Goal: Task Accomplishment & Management: Manage account settings

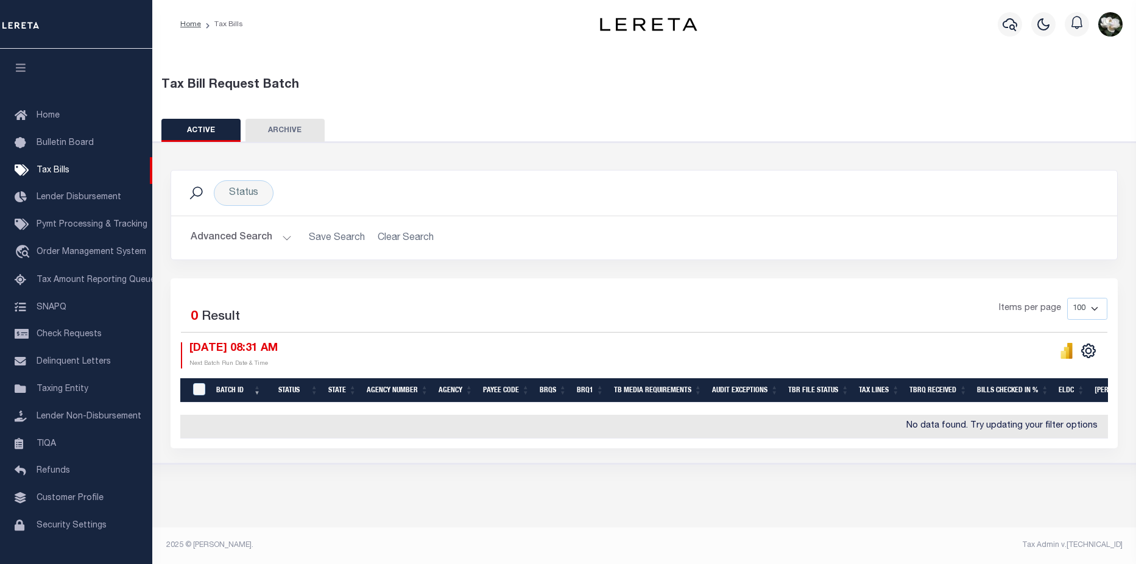
click at [1004, 21] on icon "button" at bounding box center [1010, 24] width 15 height 15
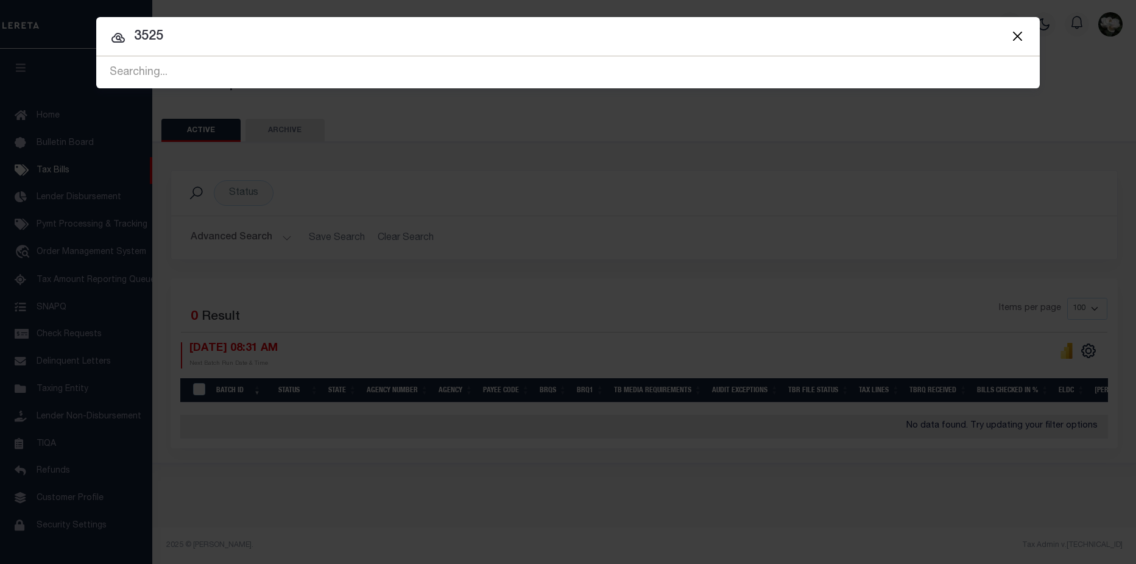
type input "3525"
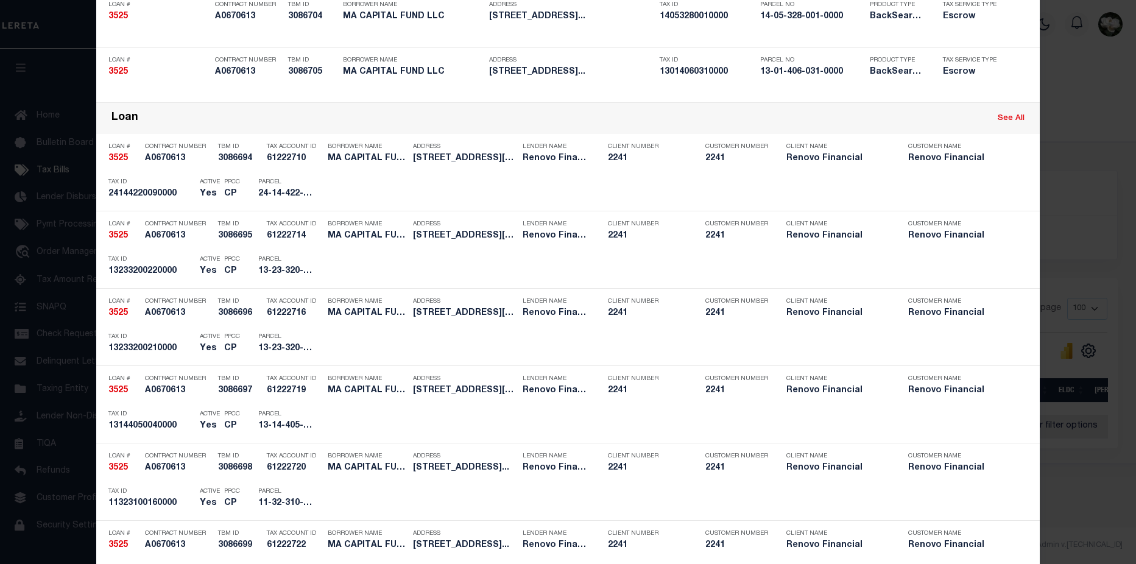
scroll to position [677, 0]
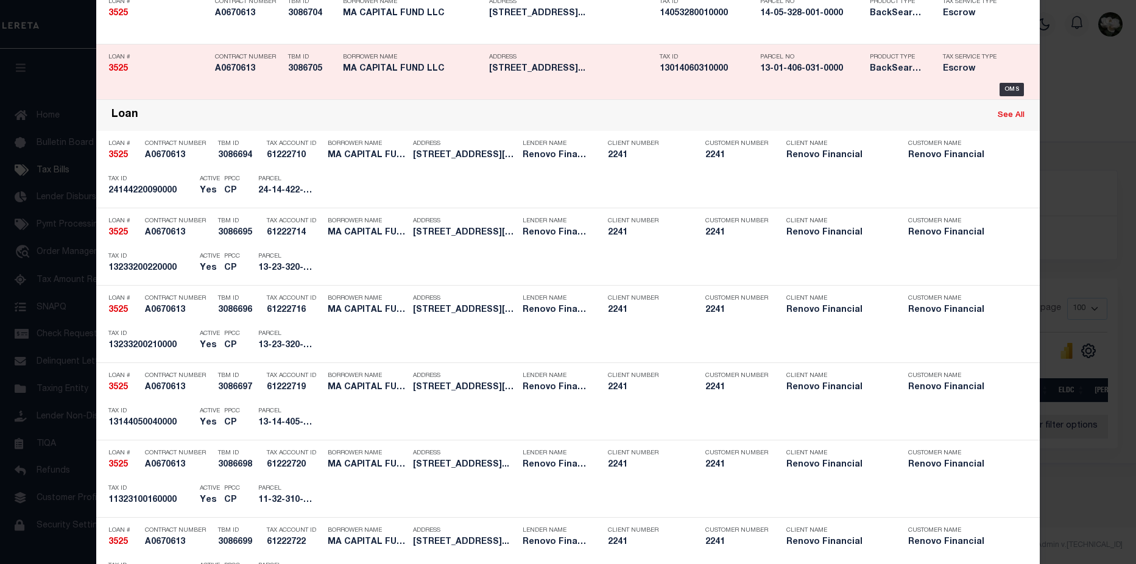
click at [804, 72] on h5 "13-01-406-031-0000" at bounding box center [812, 69] width 104 height 10
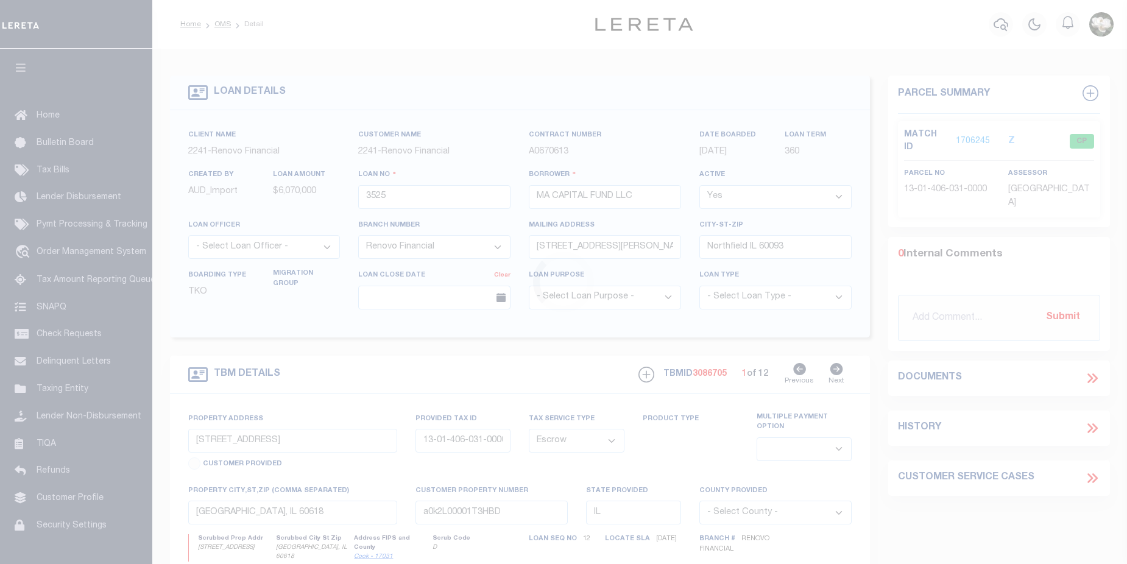
select select "25066"
select select "Escrow"
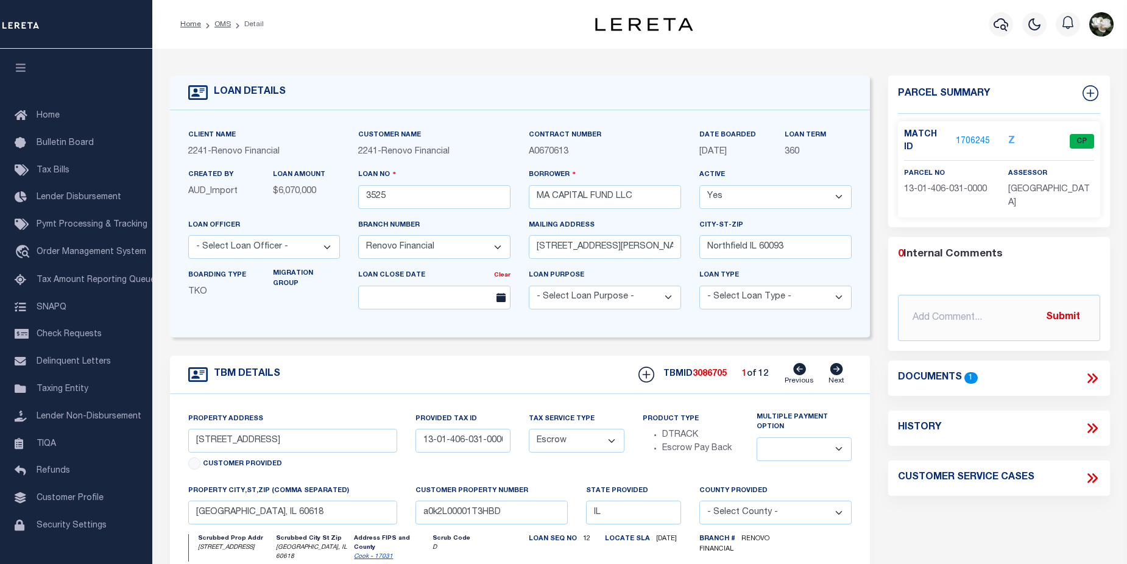
click at [979, 135] on link "1706245" at bounding box center [973, 141] width 34 height 13
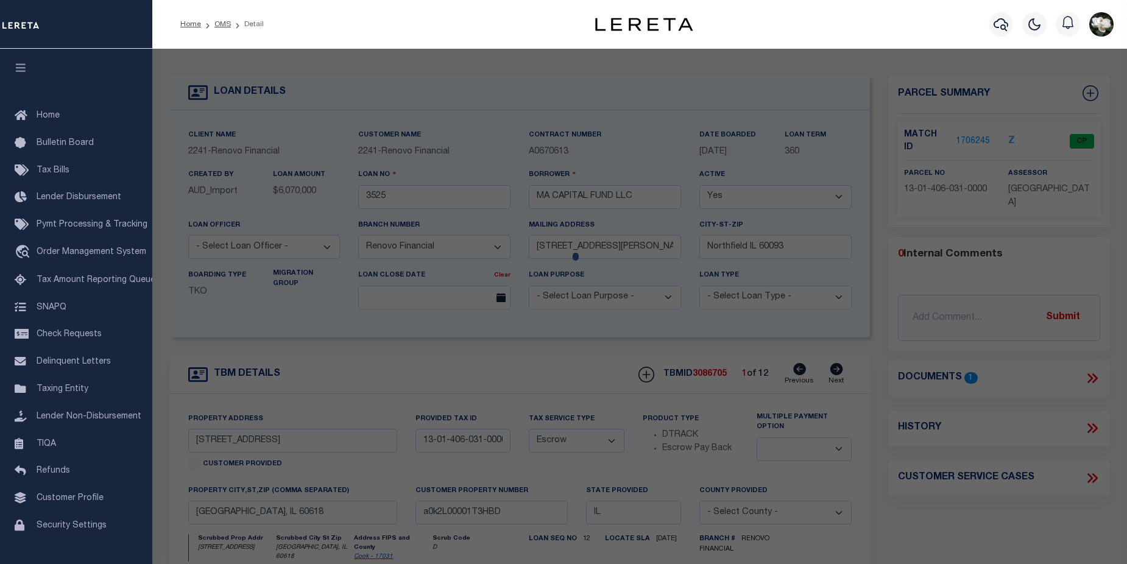
checkbox input "false"
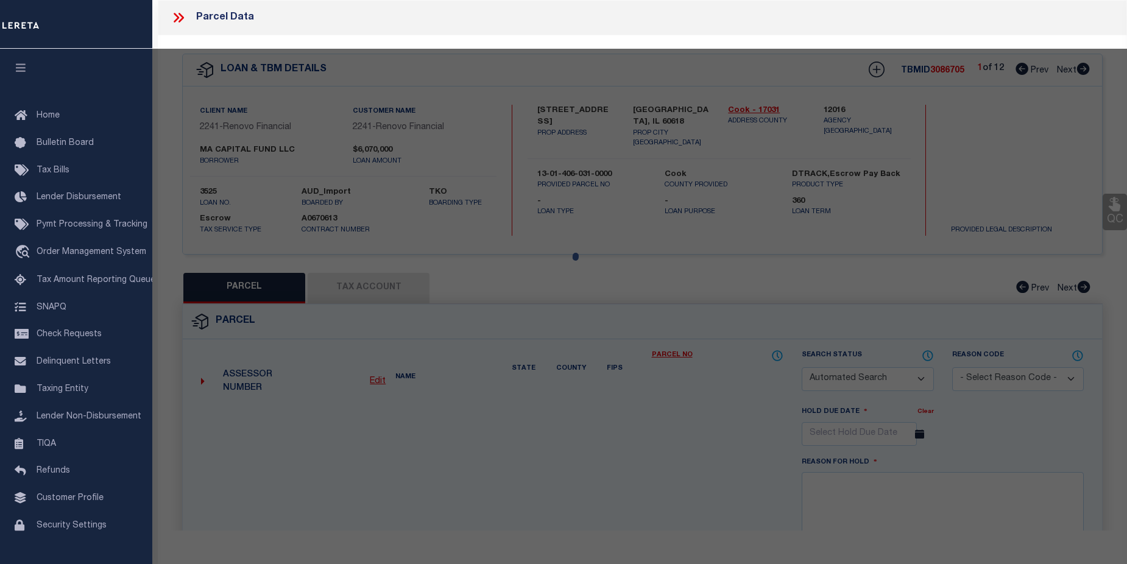
select select "CP"
type input "MA CAPITAL FUND LLC"
select select
type input "[STREET_ADDRESS]"
checkbox input "false"
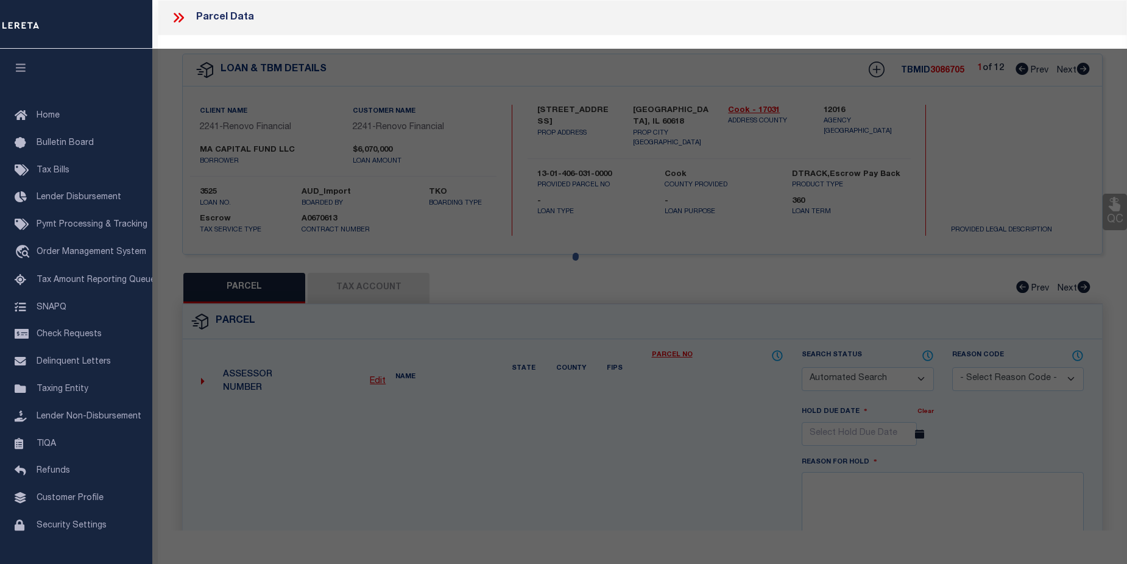
type input "CHICAGO, IL 60659"
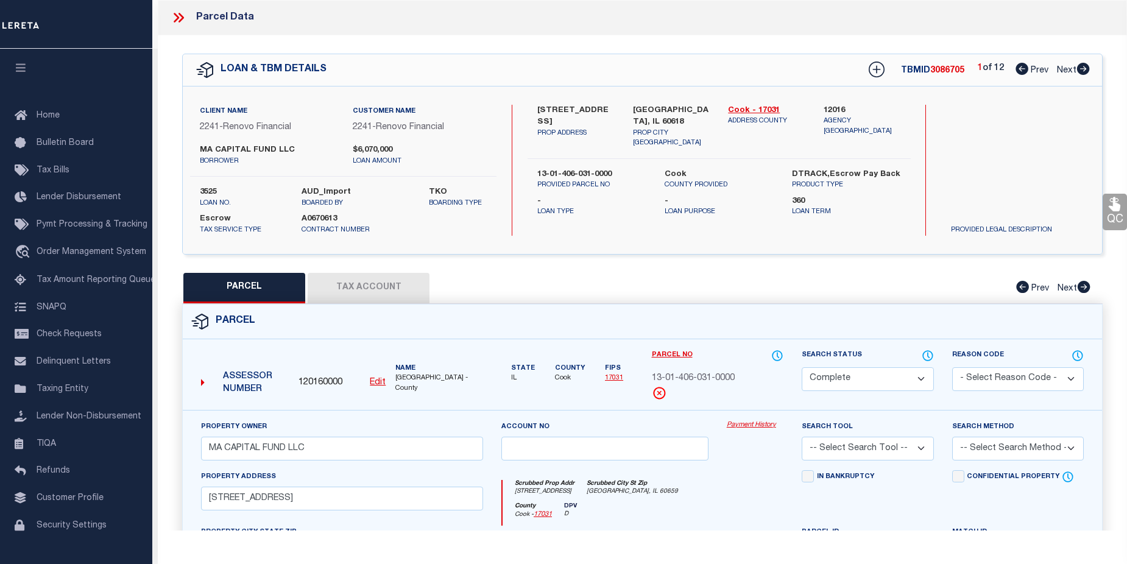
click at [750, 426] on link "Payment History" at bounding box center [755, 425] width 57 height 10
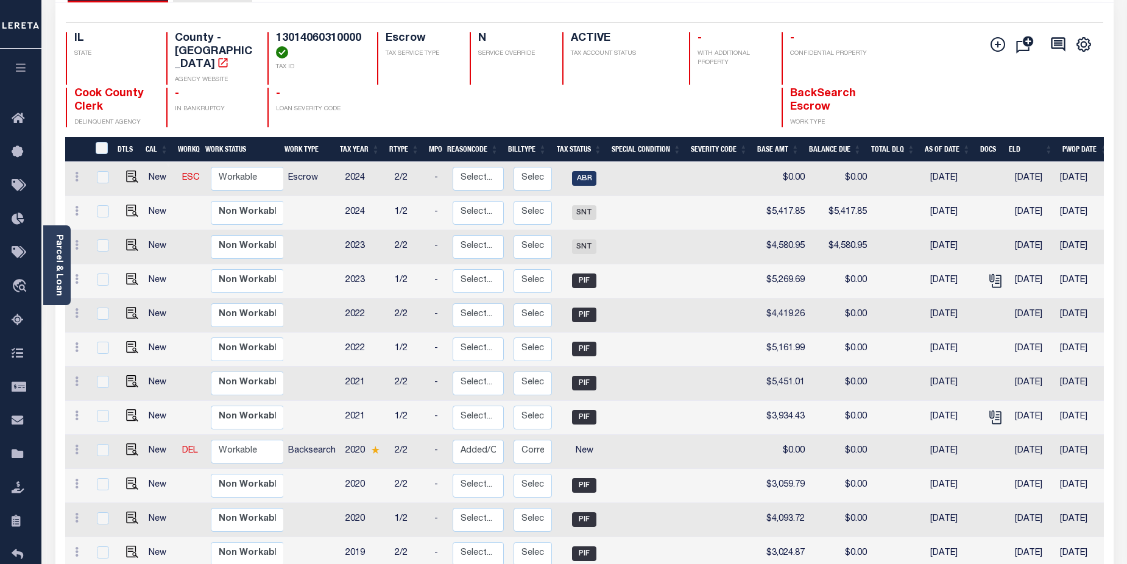
scroll to position [100, 0]
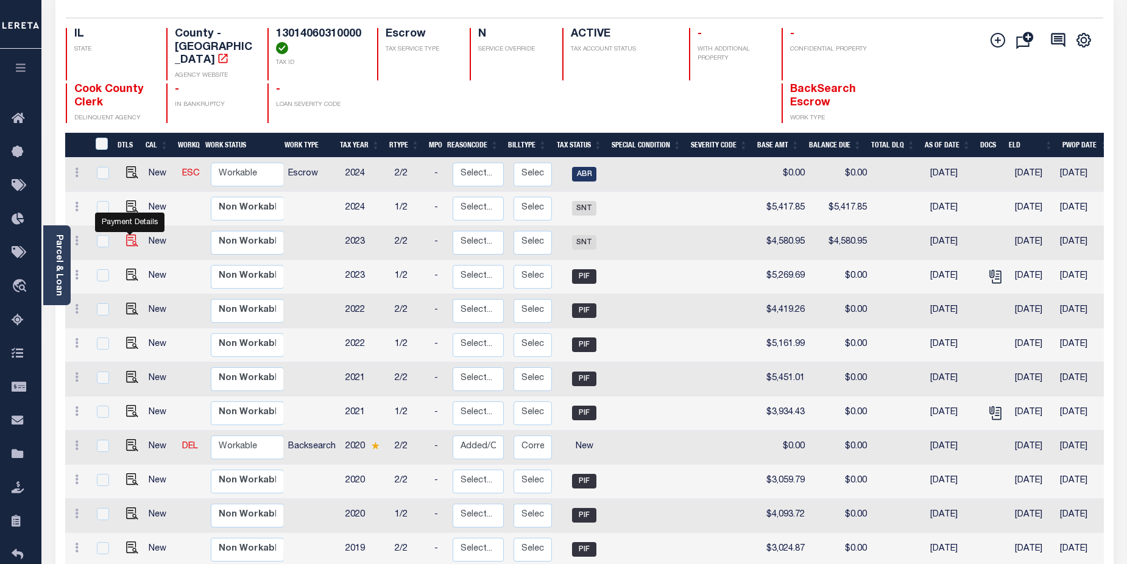
click at [132, 234] on img "" at bounding box center [132, 240] width 12 height 12
checkbox input "true"
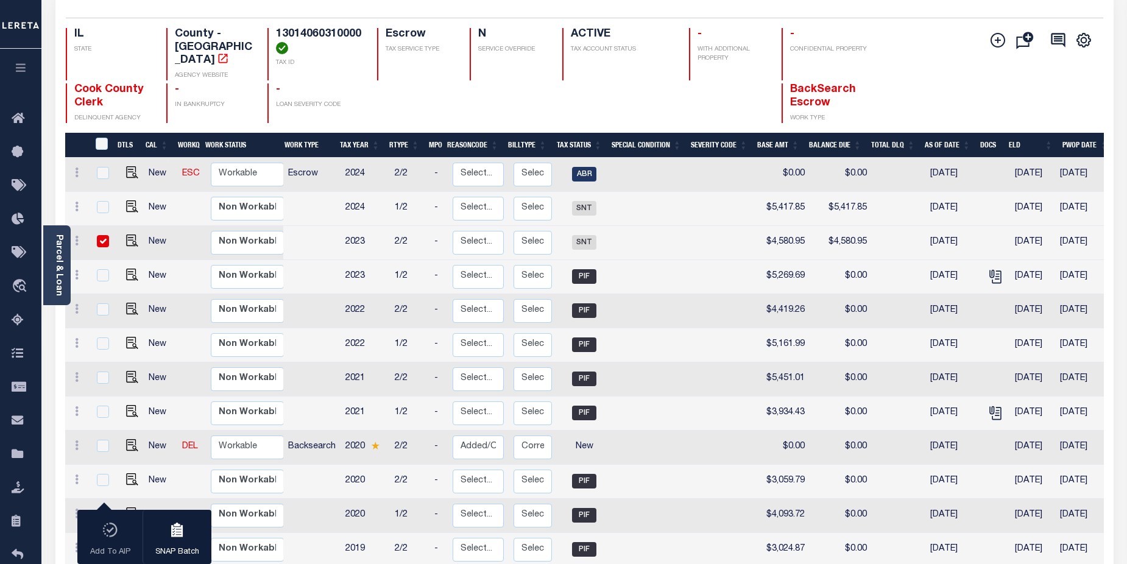
click at [101, 235] on input "checkbox" at bounding box center [103, 241] width 12 height 12
checkbox input "false"
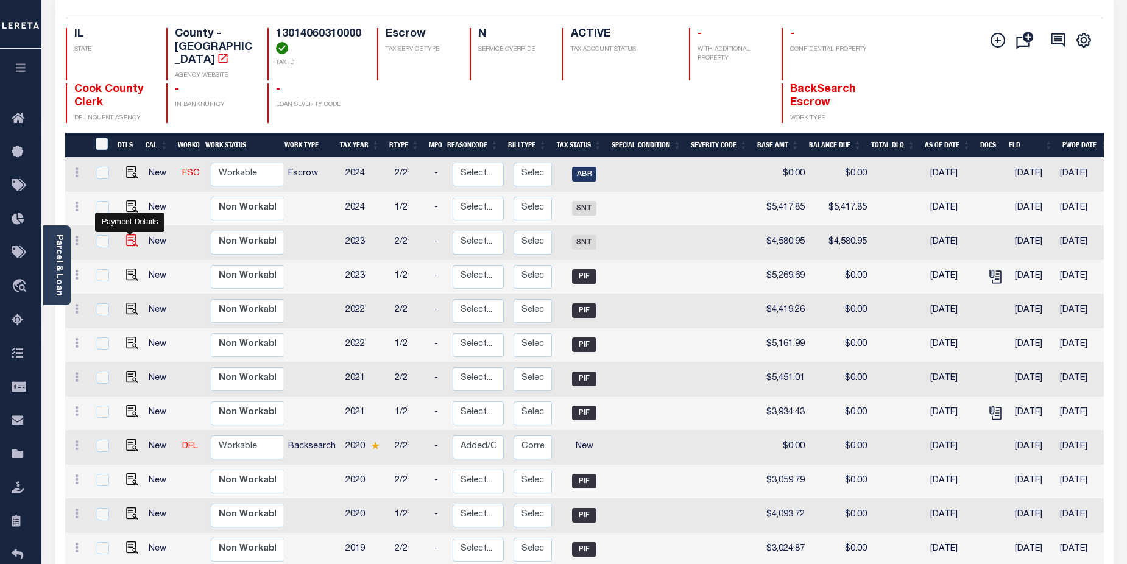
click at [130, 234] on img "" at bounding box center [132, 240] width 12 height 12
checkbox input "true"
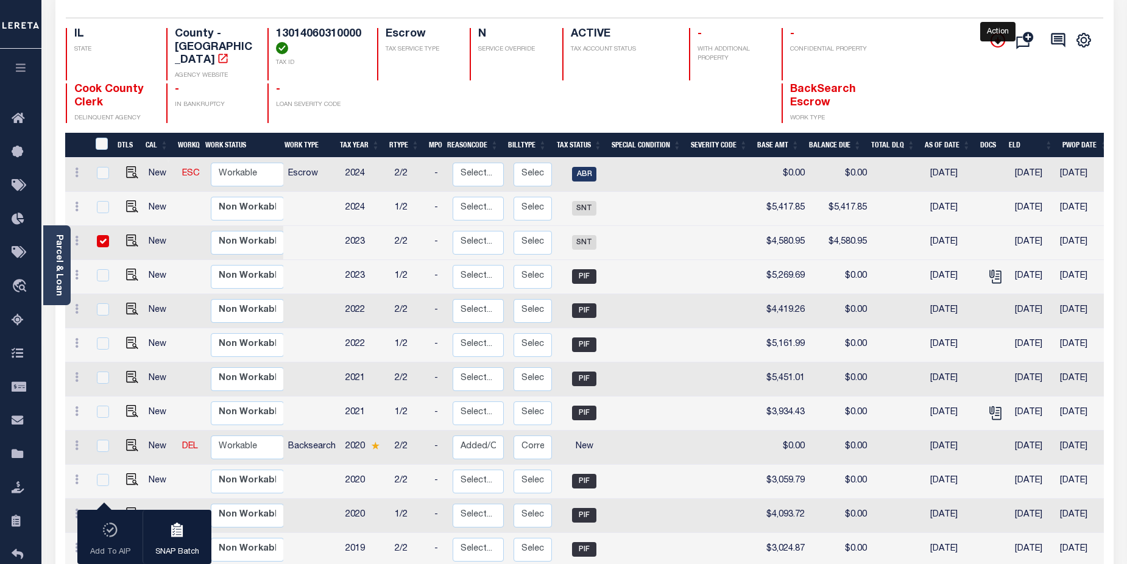
click at [998, 40] on icon "" at bounding box center [998, 40] width 6 height 6
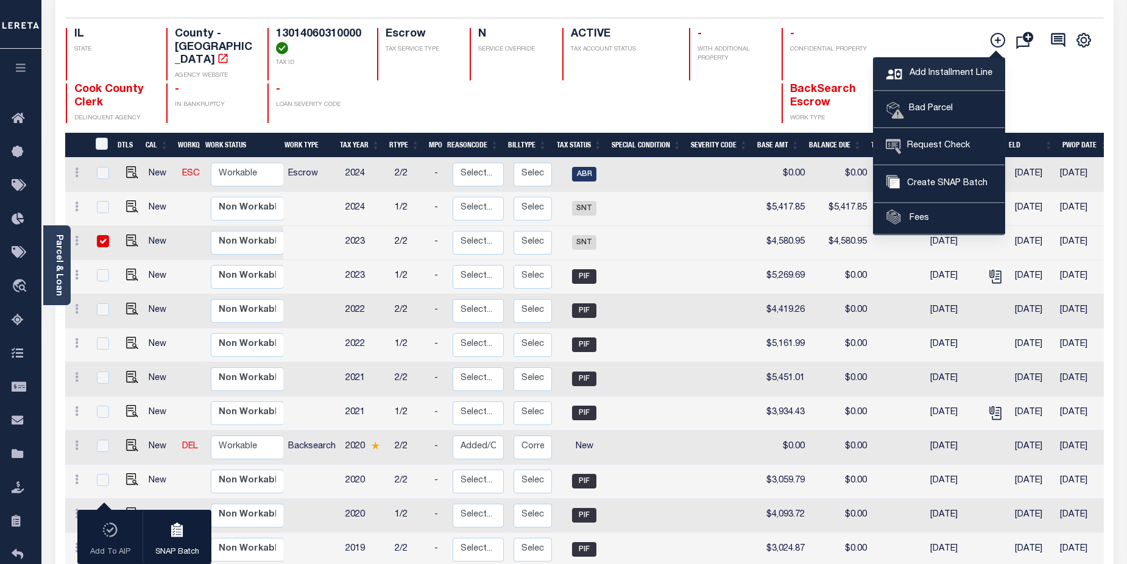
click at [964, 72] on span "Add Installment Line" at bounding box center [949, 73] width 86 height 13
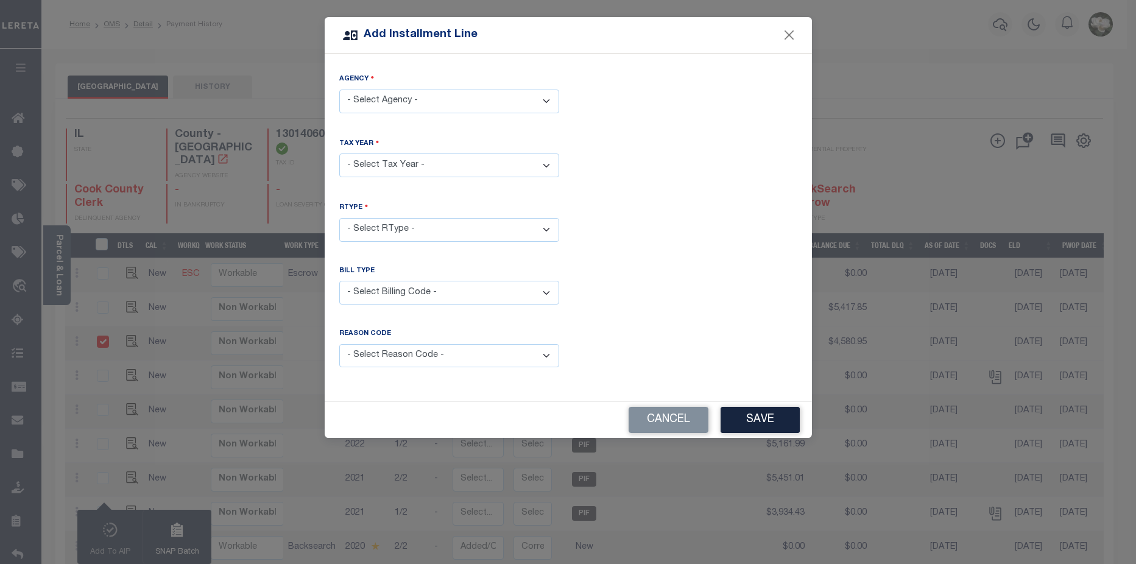
click at [549, 96] on select "- Select Agency - COOK COUNTY - County" at bounding box center [449, 102] width 220 height 24
select select "1703100000"
click at [339, 90] on select "- Select Agency - COOK COUNTY - County" at bounding box center [449, 102] width 220 height 24
click at [543, 163] on select "- Select Year - 2005 2006 2007 2008 2009 2010 2011 2012 2013 2014 2015 2016 201…" at bounding box center [449, 165] width 220 height 24
select select "2023"
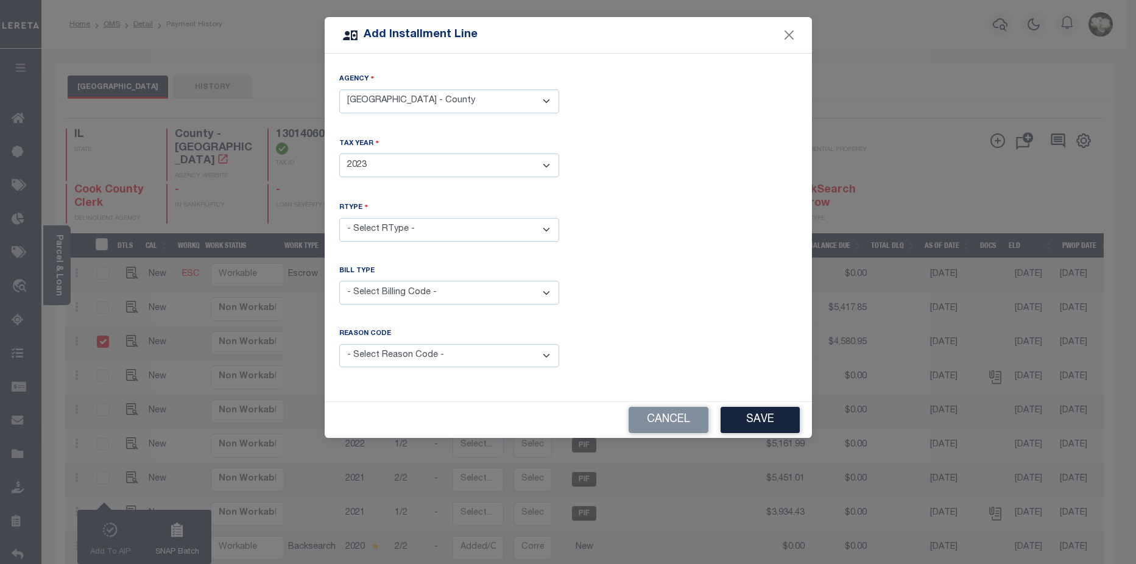
click at [339, 153] on select "- Select Year - 2005 2006 2007 2008 2009 2010 2011 2012 2013 2014 2015 2016 201…" at bounding box center [449, 165] width 220 height 24
click at [545, 225] on select "- Select RType - 1/2 2/2" at bounding box center [449, 230] width 220 height 24
select select "0"
click at [339, 218] on select "- Select RType - 1/2 2/2" at bounding box center [449, 230] width 220 height 24
click at [546, 284] on select "- Select Billing Code - Regular Delinquent Supplemental Corrected/Adjusted Bill…" at bounding box center [449, 293] width 220 height 24
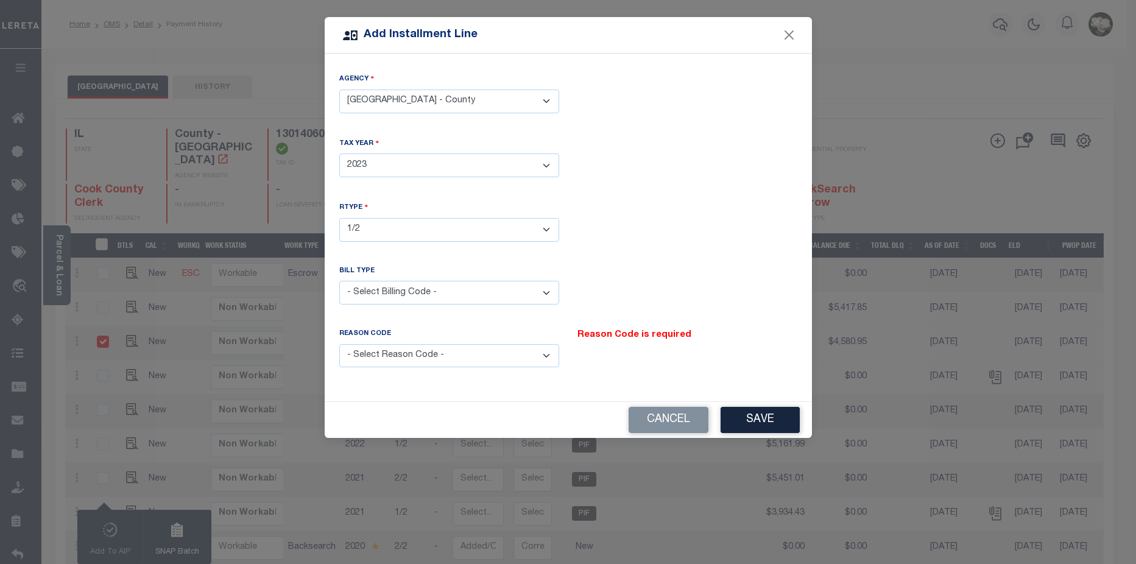
select select "5"
click at [339, 281] on select "- Select Billing Code - Regular Delinquent Supplemental Corrected/Adjusted Bill…" at bounding box center [449, 293] width 220 height 24
click at [767, 415] on button "Save" at bounding box center [760, 420] width 79 height 26
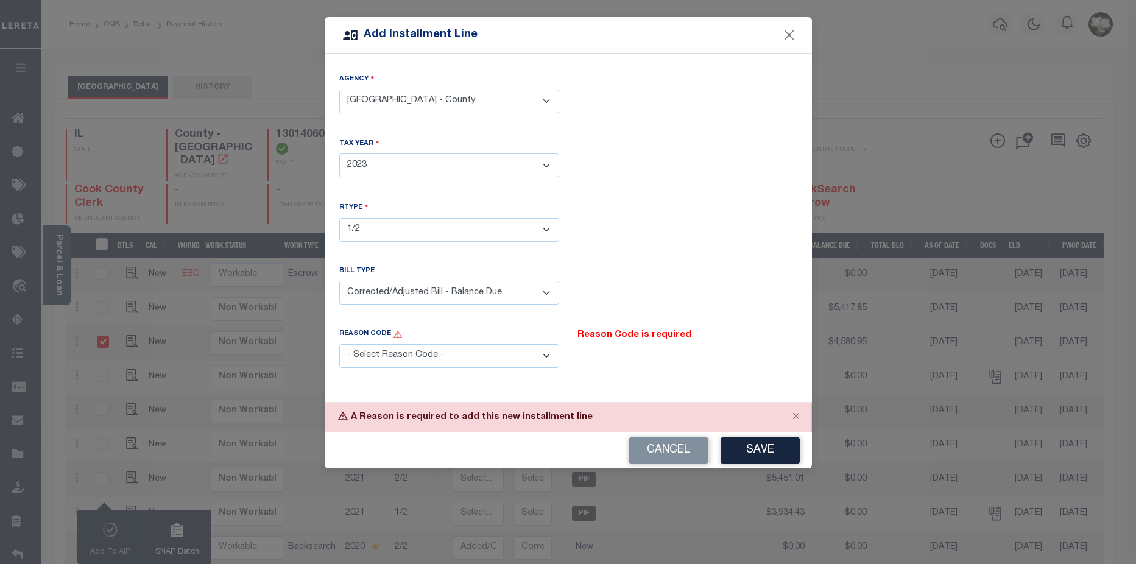
click at [549, 348] on select "- Select Reason Code - Payment Reversal Taxable Value Change Assessment Change …" at bounding box center [449, 356] width 220 height 24
select select "7"
click at [339, 344] on select "- Select Reason Code - Payment Reversal Taxable Value Change Assessment Change …" at bounding box center [449, 356] width 220 height 24
click at [765, 440] on button "Save" at bounding box center [760, 450] width 79 height 26
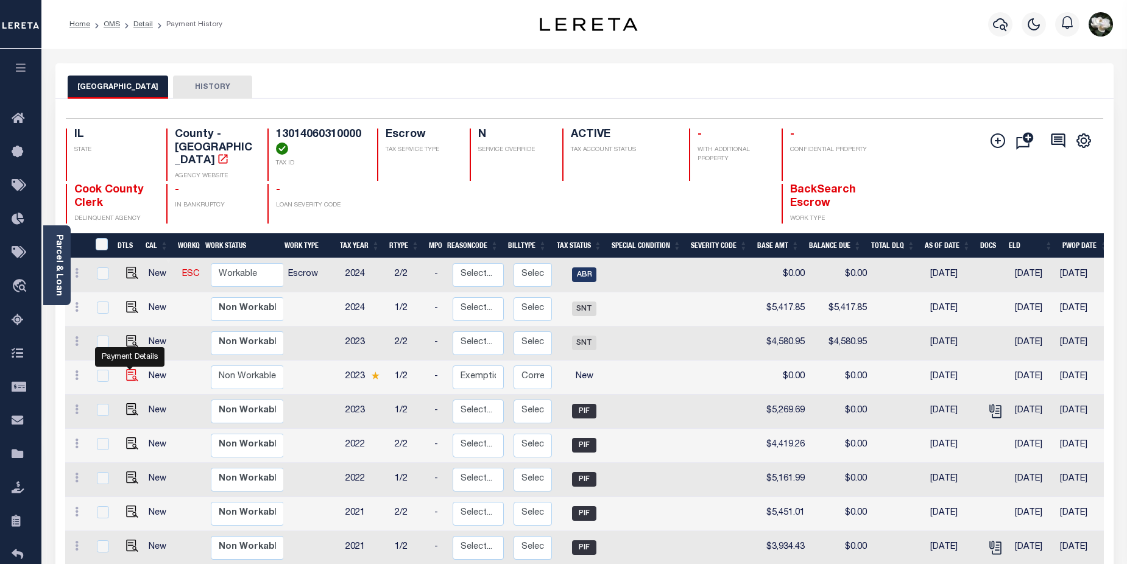
click at [128, 369] on img at bounding box center [132, 375] width 12 height 12
checkbox input "true"
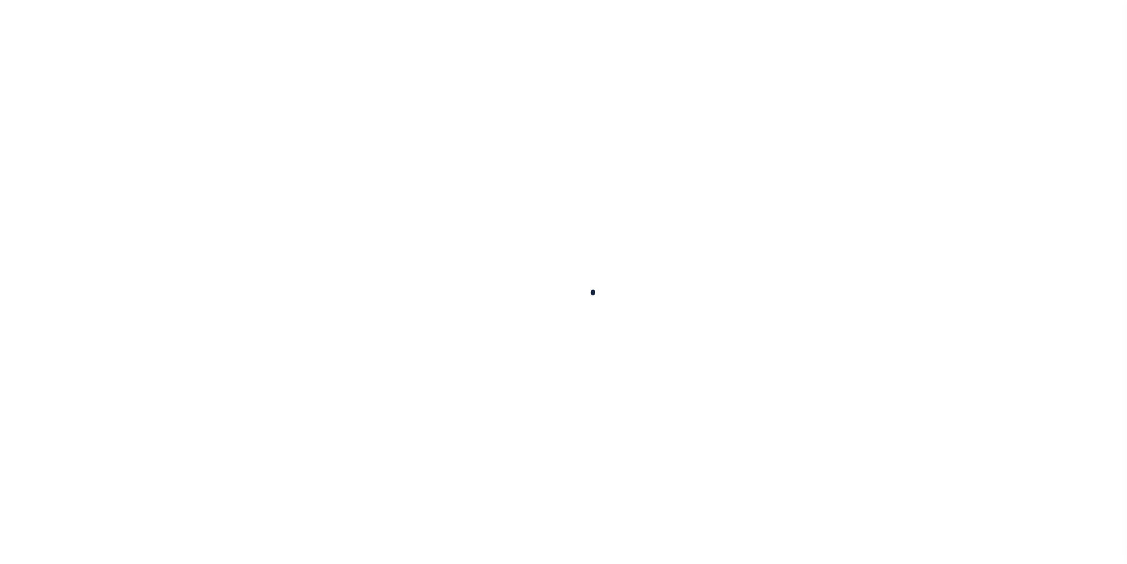
checkbox input "false"
type textarea "TPS"
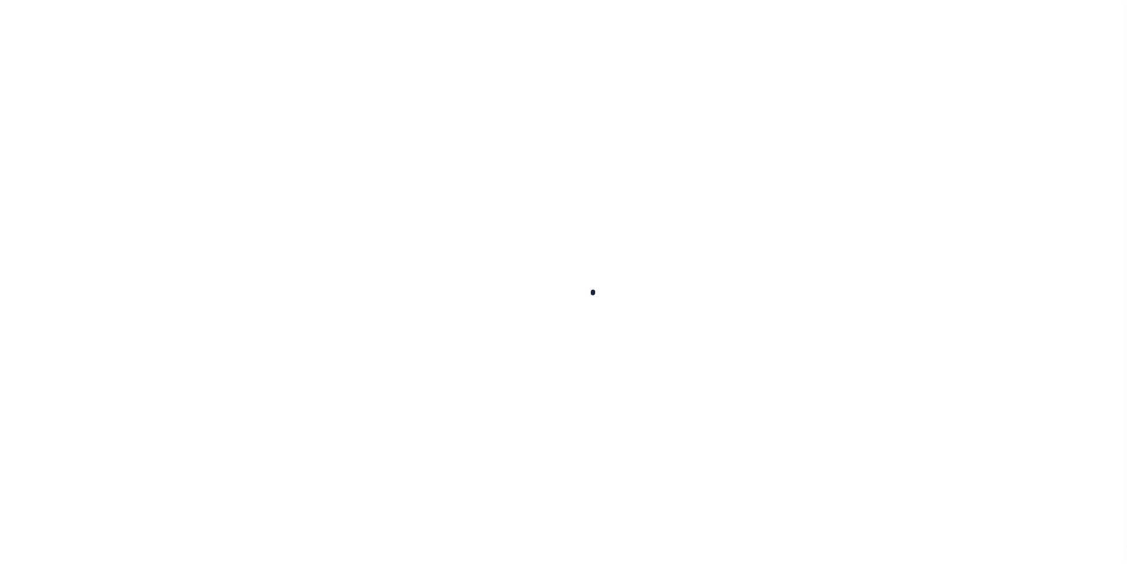
type input "[DATE]"
type input "$4,580.95"
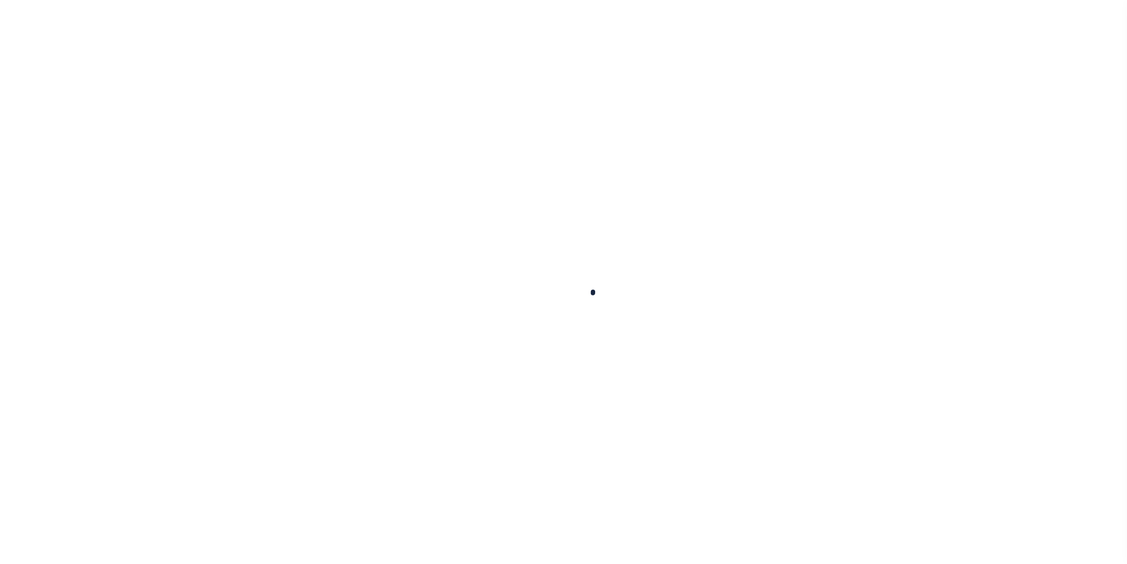
select select "SNT"
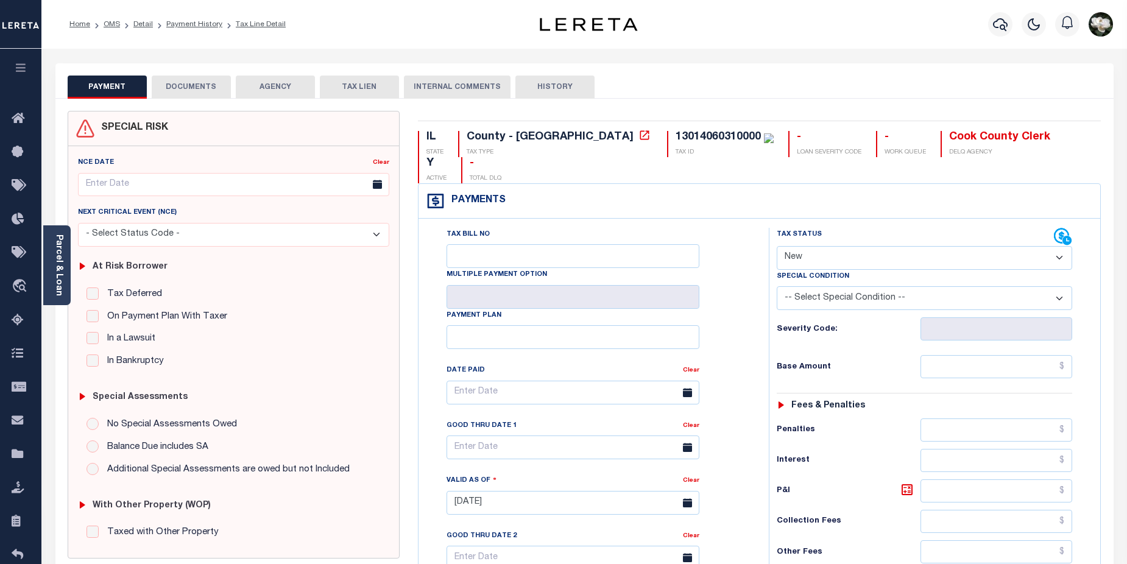
click at [1061, 246] on select "- Select Status Code - Open Due/Unpaid Paid Incomplete No Tax Due Internal Refu…" at bounding box center [925, 258] width 296 height 24
select select "DUE"
click at [777, 246] on select "- Select Status Code - Open Due/Unpaid Paid Incomplete No Tax Due Internal Refu…" at bounding box center [925, 258] width 296 height 24
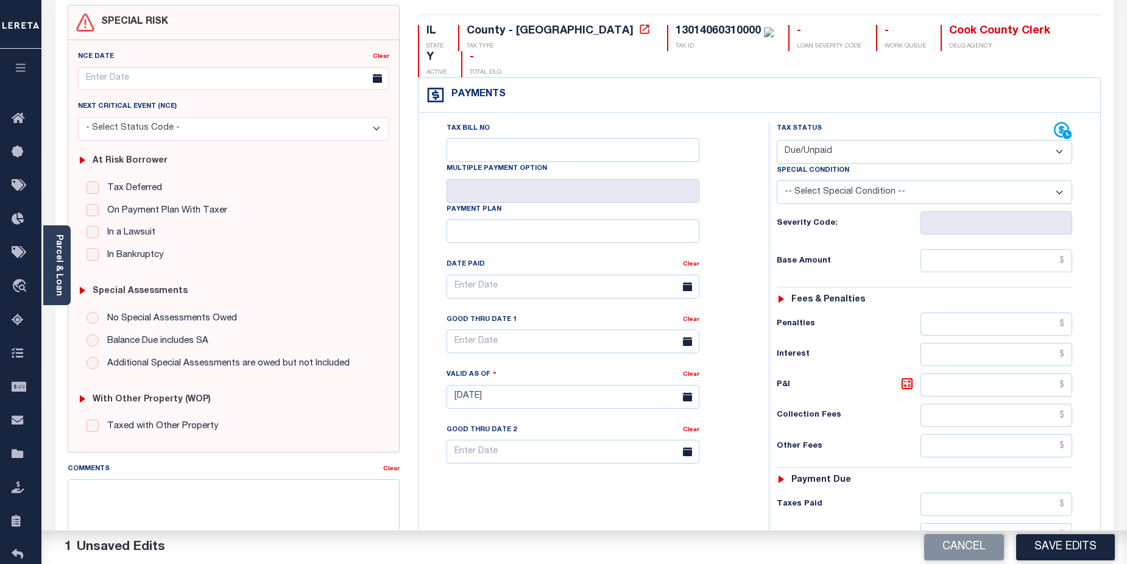
scroll to position [147, 0]
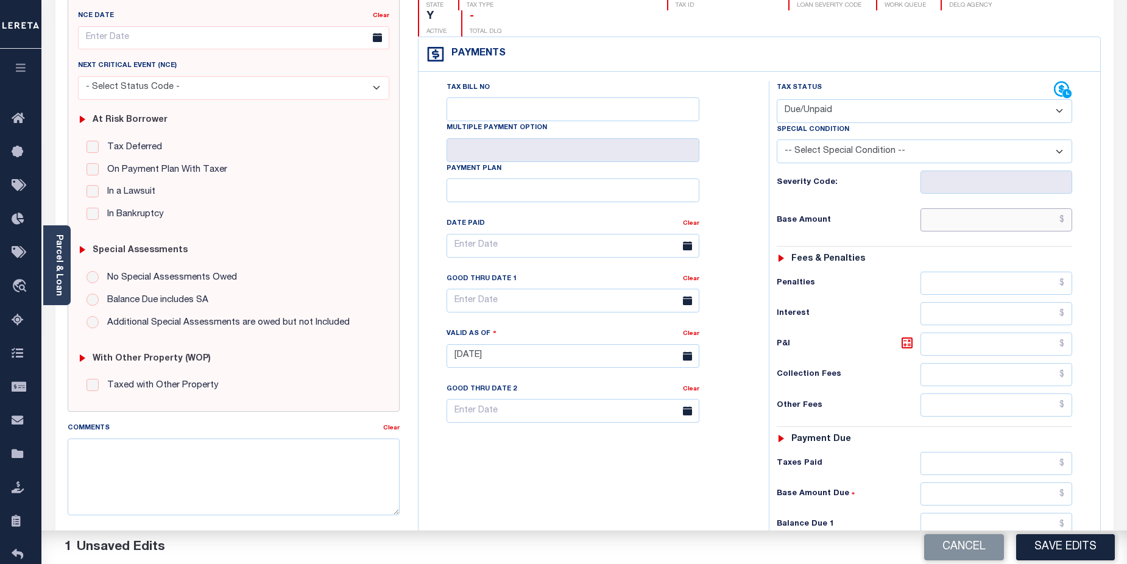
click at [1014, 208] on input "text" at bounding box center [996, 219] width 152 height 23
type input "$2,764.50"
click at [999, 513] on input "text" at bounding box center [996, 524] width 152 height 23
type input "$3,452.65"
click at [909, 339] on icon at bounding box center [906, 342] width 7 height 7
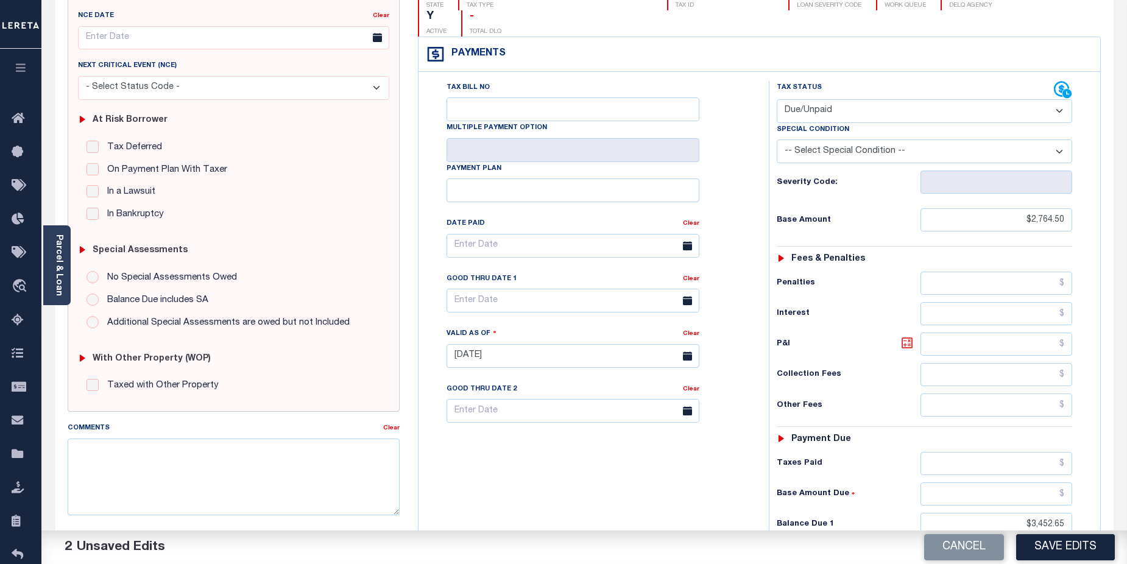
type input "$688.15"
click at [1056, 550] on button "Save Edits" at bounding box center [1065, 547] width 99 height 26
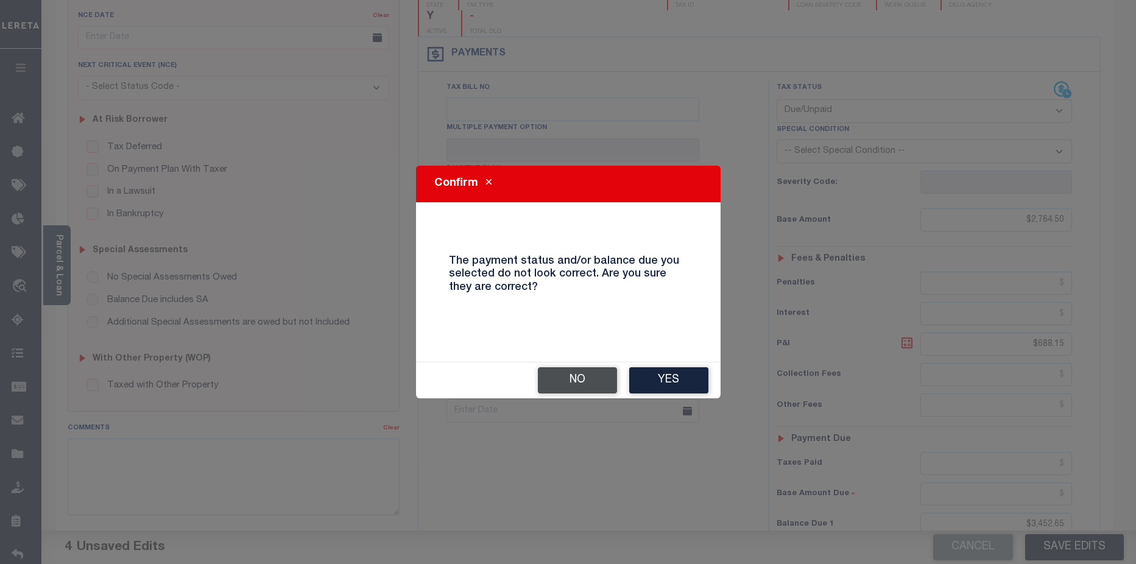
click at [579, 382] on button "No" at bounding box center [577, 380] width 79 height 26
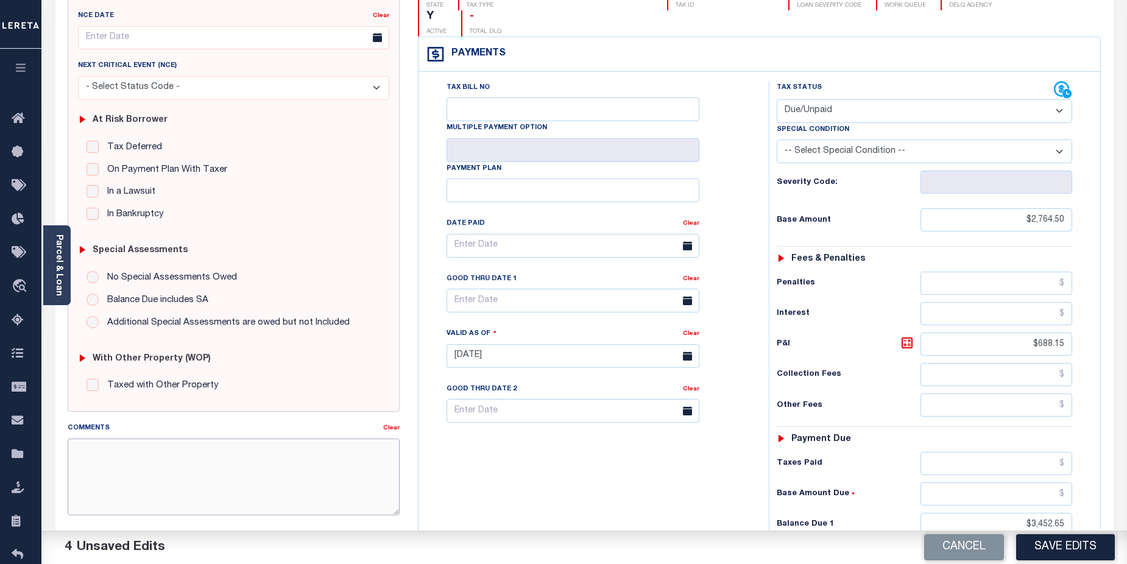
click at [160, 454] on textarea "Comments" at bounding box center [234, 477] width 333 height 77
paste textarea "CAS-474377 2025/annual dlq Base $3,323.80 P/I $568.57-Lender Responsibility Tot…"
drag, startPoint x: 76, startPoint y: 453, endPoint x: 204, endPoint y: 497, distance: 135.4
click at [204, 497] on textarea "CAS-474377 2025/annual dlq Base $3,323.80 P/I $568.57-Lender Responsibility Tot…" at bounding box center [234, 477] width 333 height 77
drag, startPoint x: 191, startPoint y: 493, endPoint x: 194, endPoint y: 509, distance: 15.5
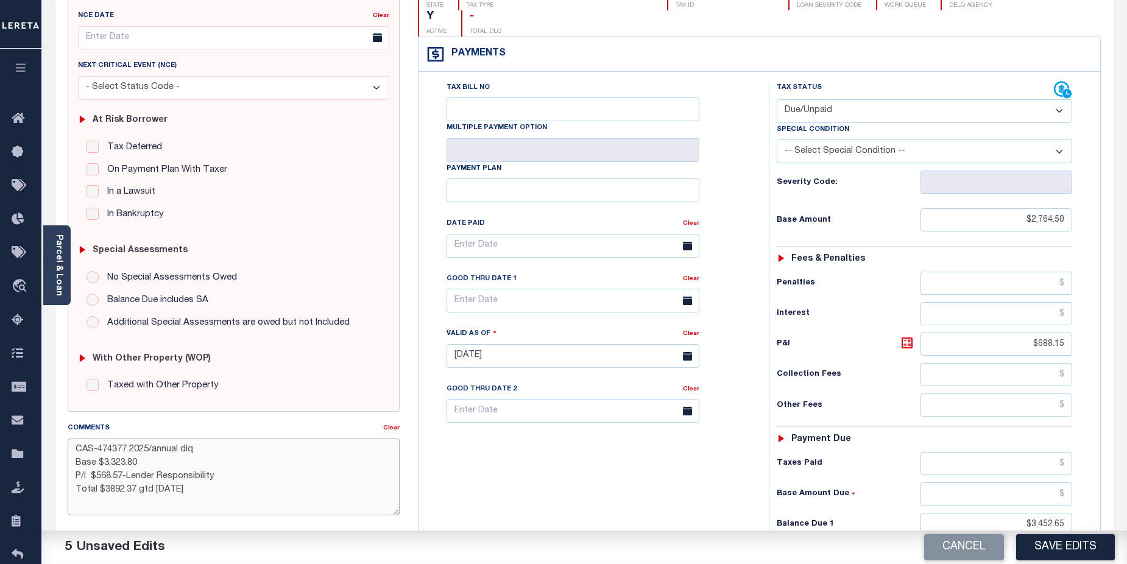
click at [295, 478] on textarea "CAS-474377 2025/annual dlq Base $3,323.80 P/I $568.57-Lender Responsibility Tot…" at bounding box center [234, 477] width 333 height 77
drag, startPoint x: 75, startPoint y: 446, endPoint x: 225, endPoint y: 493, distance: 157.0
click at [226, 495] on textarea "CAS-474377 2025/annual dlq Base $3,323.80 P/I $568.57-Lender Responsibility Tot…" at bounding box center [234, 477] width 333 height 77
paste textarea "2020 Base $691.00 - P/I $276.40-Lender Responsibility total $967.40 2021 Base $…"
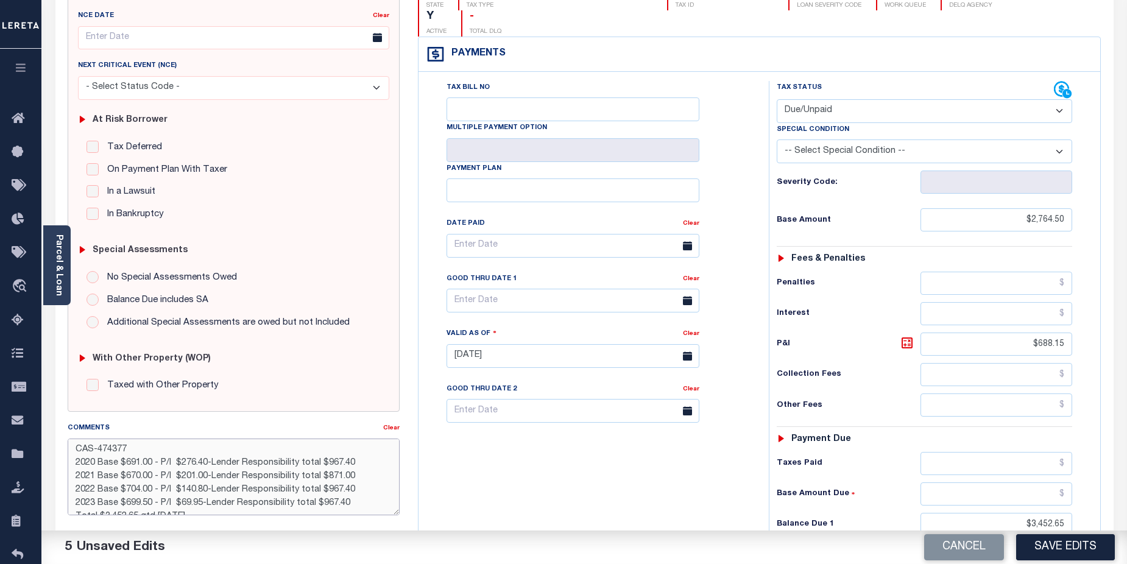
scroll to position [21, 0]
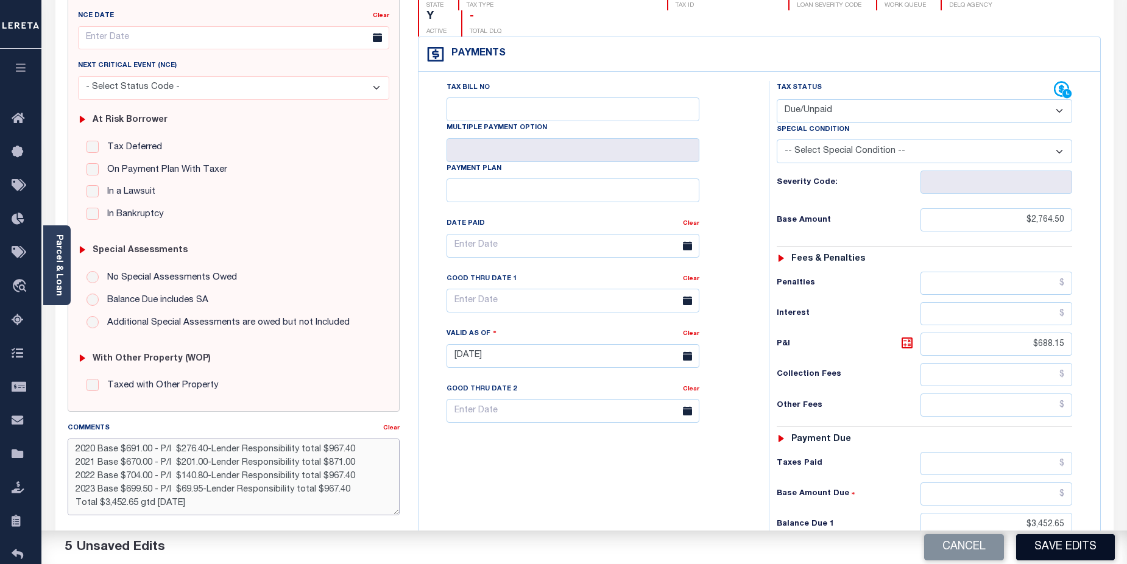
type textarea "CAS-474377 2020 Base $691.00 - P/I $276.40-Lender Responsibility total $967.40 …"
click at [1073, 539] on button "Save Edits" at bounding box center [1065, 547] width 99 height 26
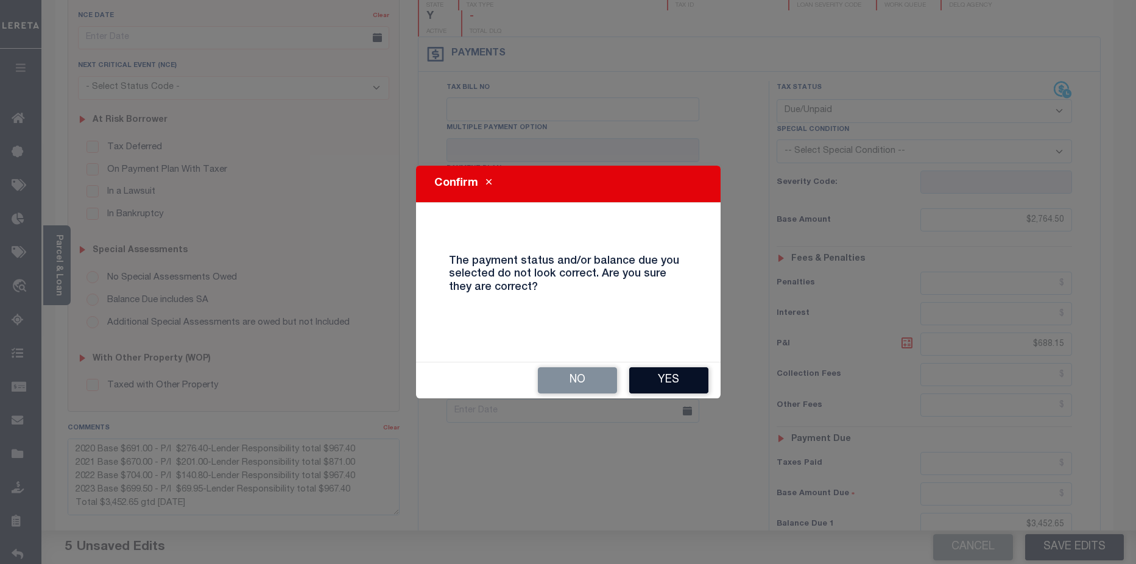
click at [681, 382] on button "Yes" at bounding box center [668, 380] width 79 height 26
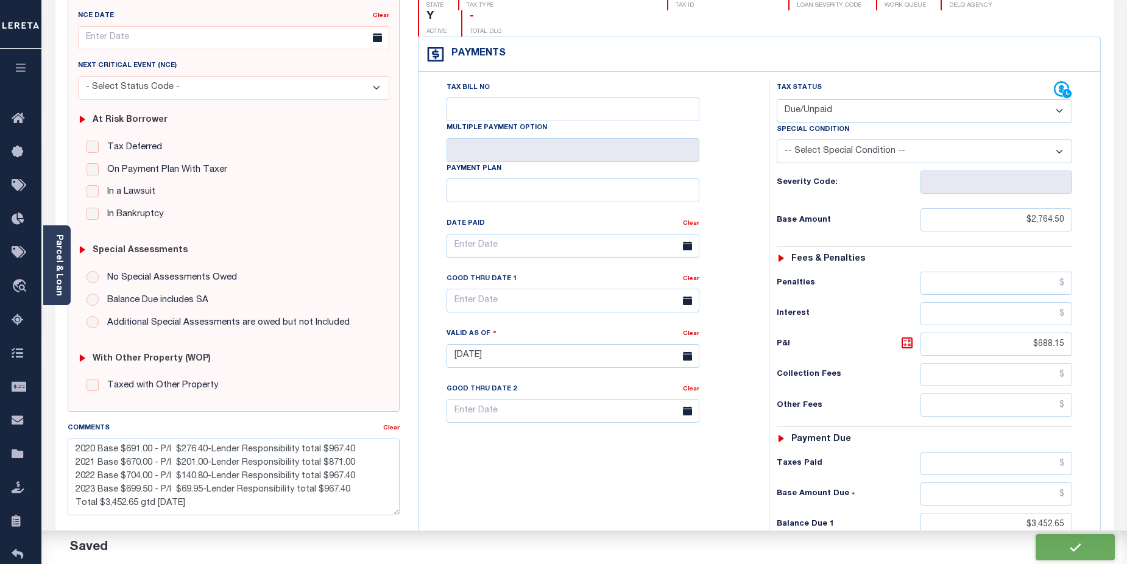
checkbox input "false"
type textarea "CAS-474377 2020 Base $691.00 - P/I $276.40-Lender Responsibility total $967.40 …"
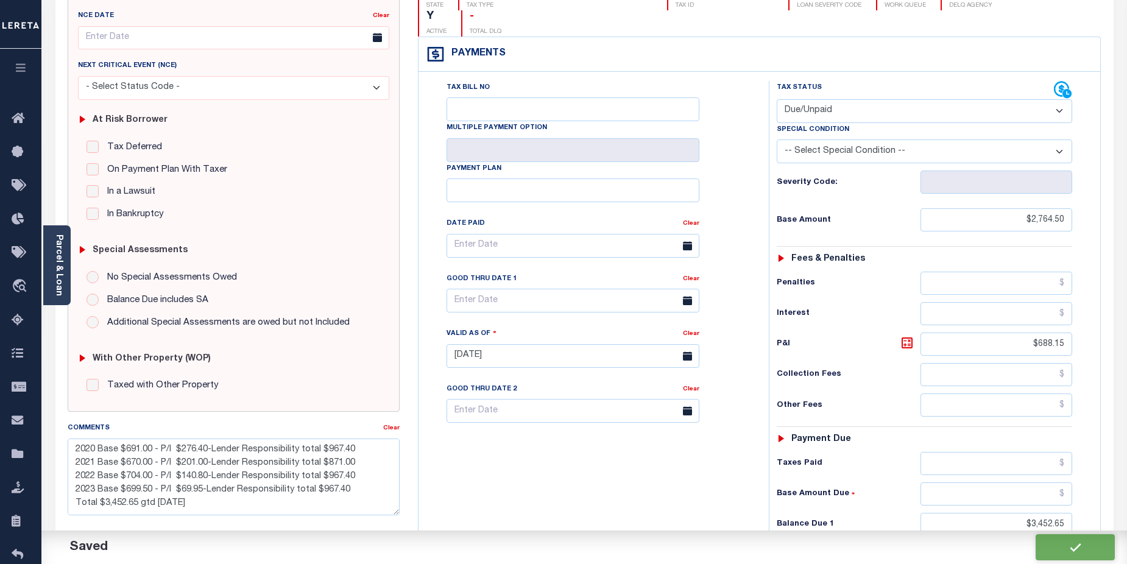
type input "$2,764.5"
type input "$688.15"
type input "$3,452.65"
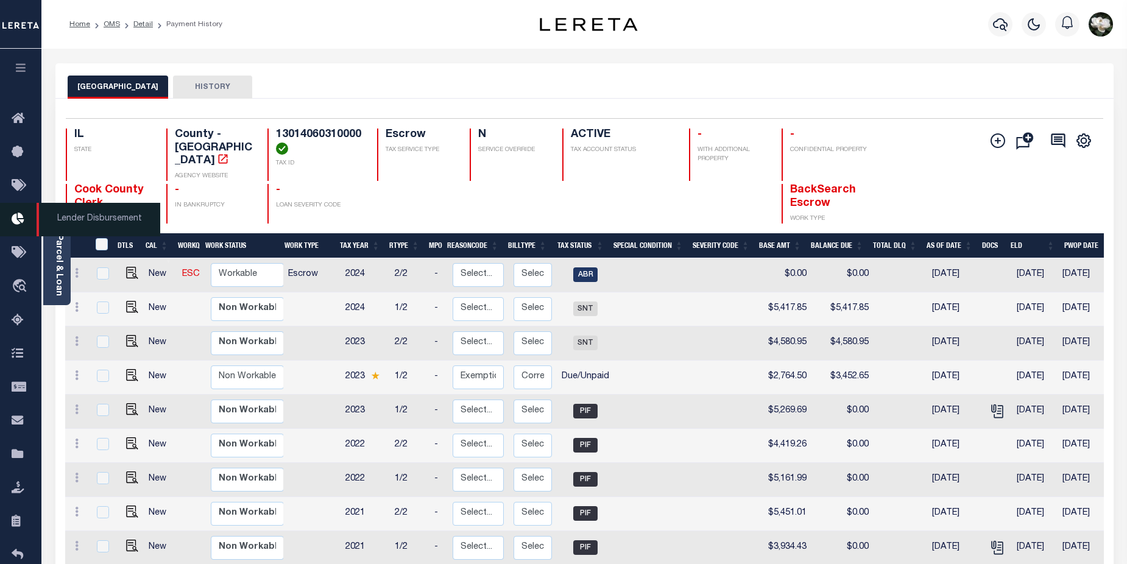
click at [19, 219] on icon at bounding box center [21, 219] width 19 height 15
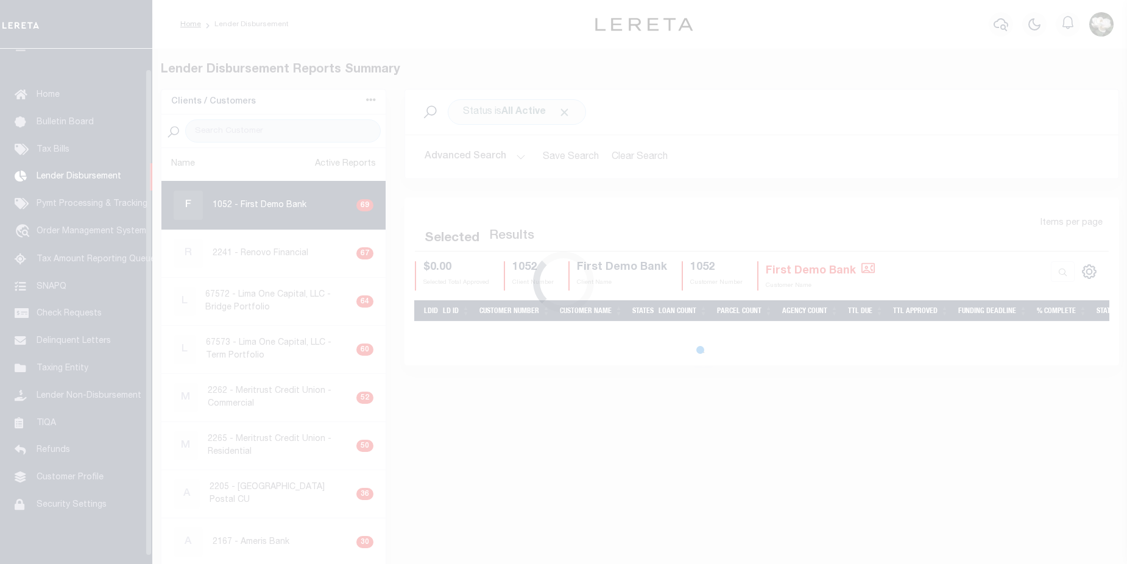
scroll to position [21, 0]
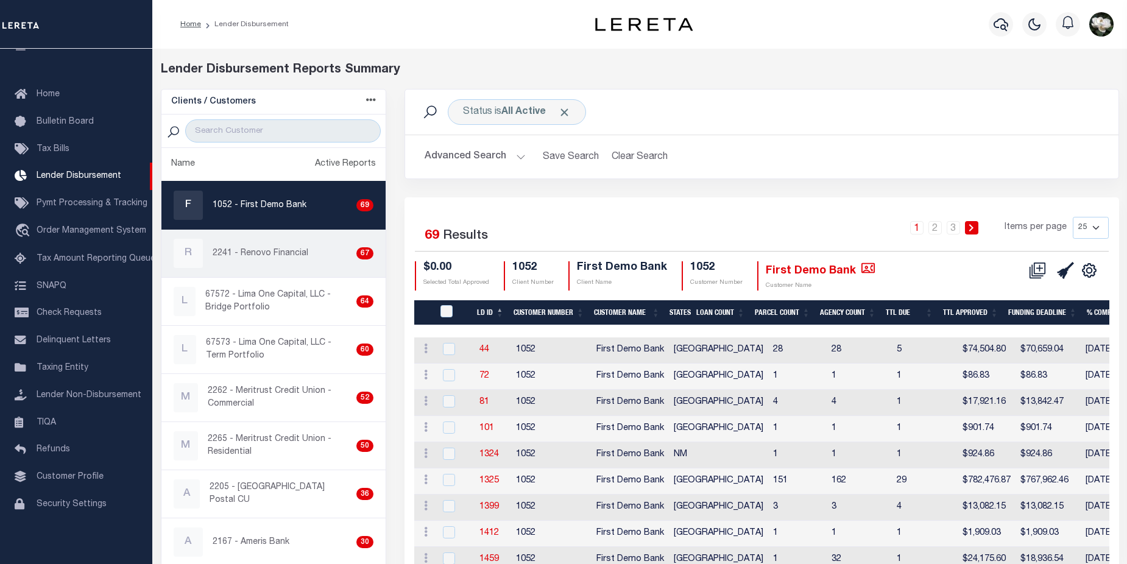
click at [285, 256] on p "2241 - Renovo Financial" at bounding box center [261, 253] width 96 height 13
checkbox input "true"
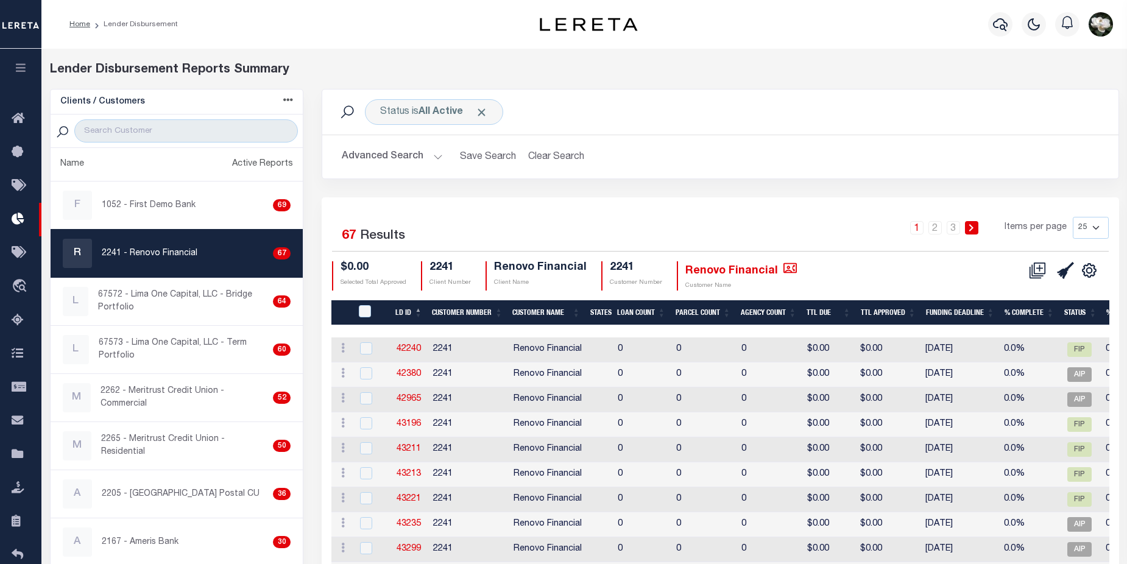
click at [1097, 230] on select "25 50 100 200" at bounding box center [1091, 228] width 36 height 22
select select "200"
click at [1073, 217] on select "25 50 100 200" at bounding box center [1091, 228] width 36 height 22
click at [1041, 271] on icon at bounding box center [1037, 270] width 17 height 17
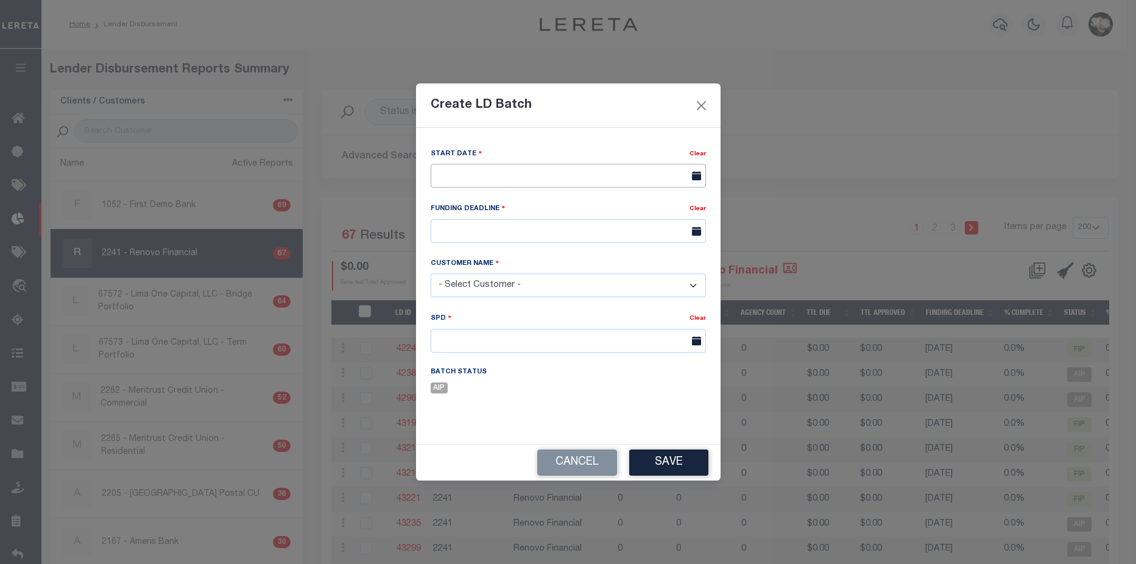
click at [500, 171] on input "text" at bounding box center [568, 176] width 275 height 24
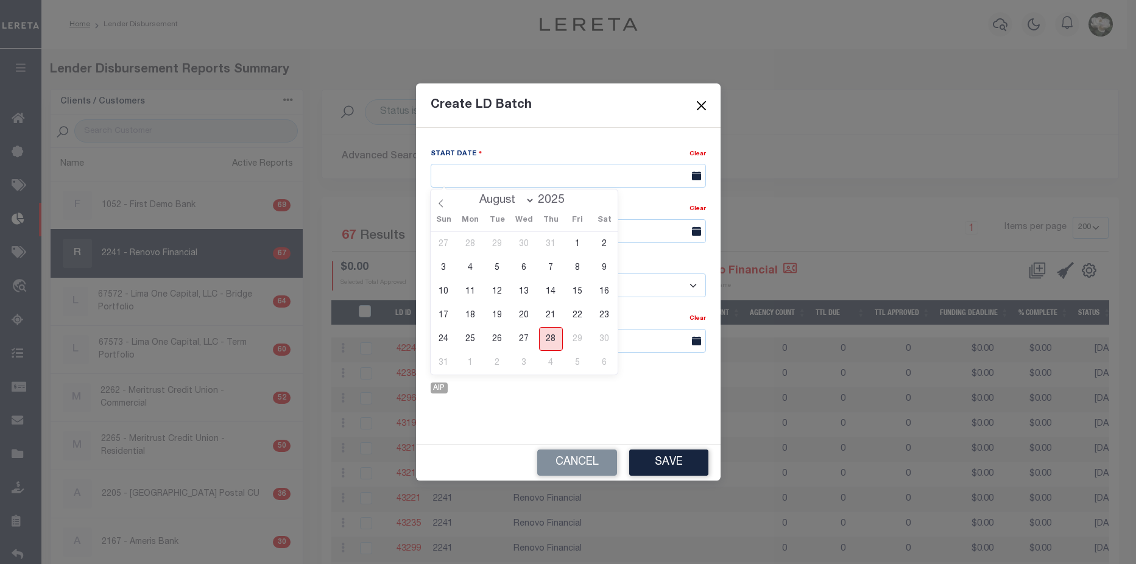
click at [549, 338] on span "28" at bounding box center [551, 339] width 24 height 24
type input "08/28/2025"
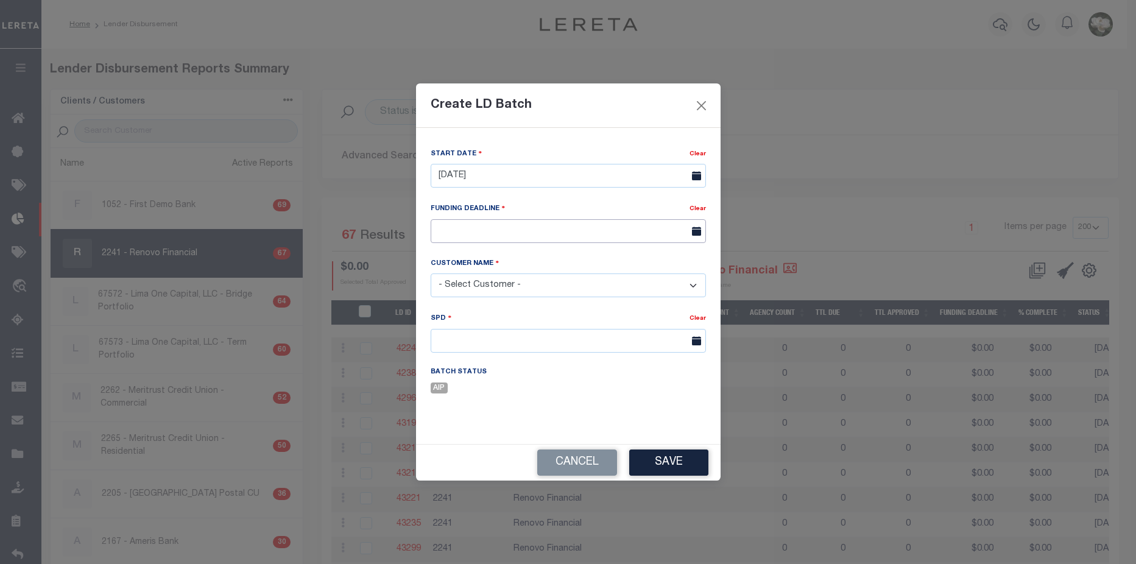
click at [467, 233] on input "text" at bounding box center [568, 231] width 275 height 24
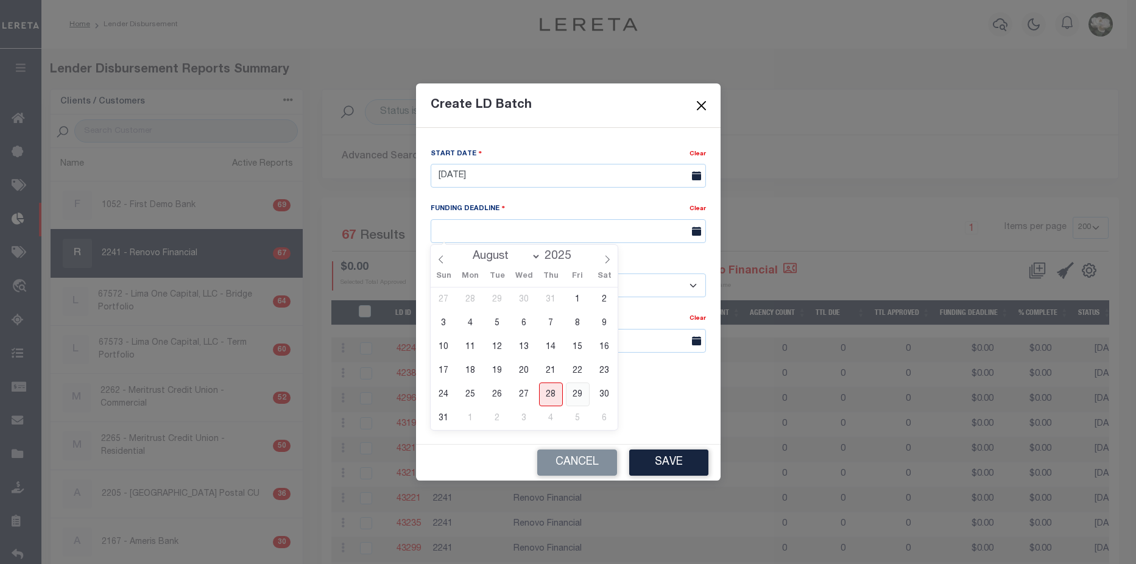
click at [583, 393] on span "29" at bounding box center [578, 394] width 24 height 24
type input "08/29/25"
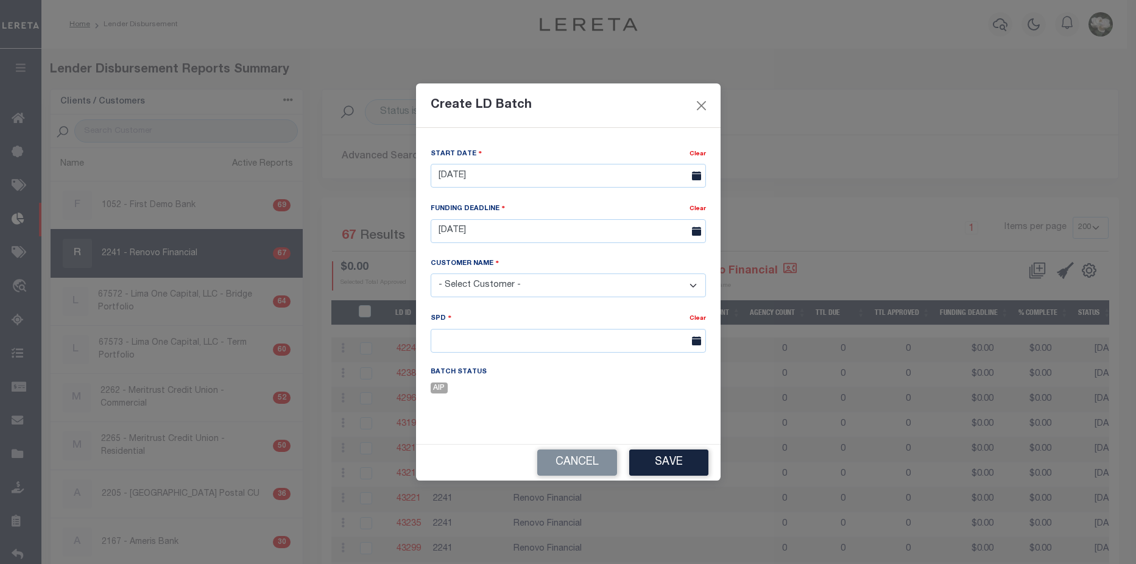
click at [491, 283] on select "- Select Customer - Accumatch - Refunds All In Credit Union Amarillo National B…" at bounding box center [568, 285] width 275 height 24
select select "2241"
click at [431, 273] on select "- Select Customer - Accumatch - Refunds All In Credit Union Amarillo National B…" at bounding box center [568, 285] width 275 height 24
click at [473, 348] on input "text" at bounding box center [568, 341] width 275 height 24
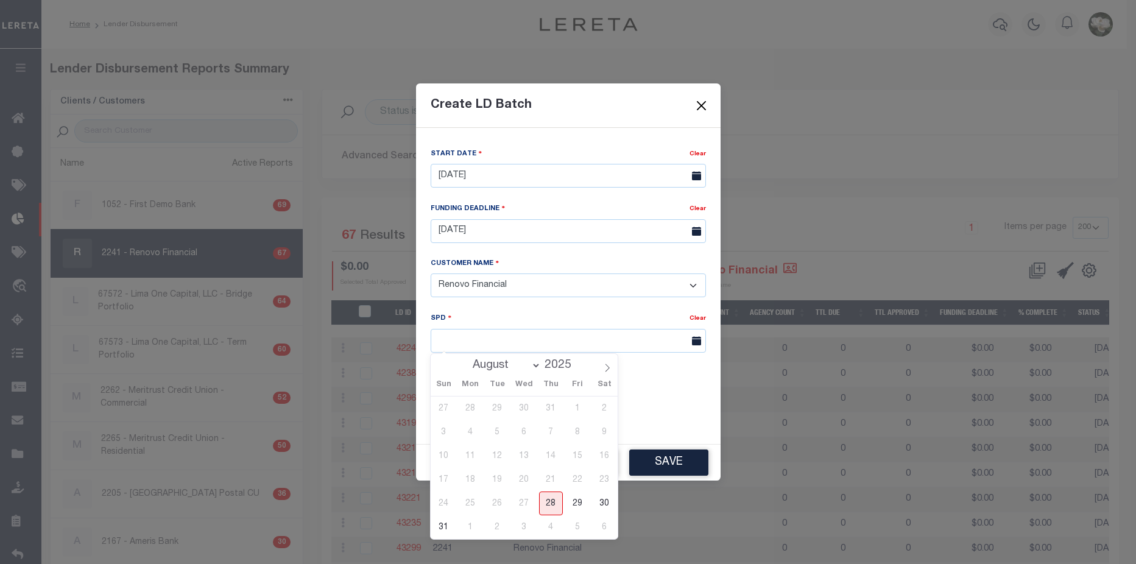
click at [537, 366] on select "August September October November December" at bounding box center [504, 365] width 74 height 12
select select "8"
click at [468, 359] on select "August September October November December" at bounding box center [504, 365] width 74 height 12
click at [494, 409] on span "2" at bounding box center [497, 409] width 24 height 24
type input "09/02/2025"
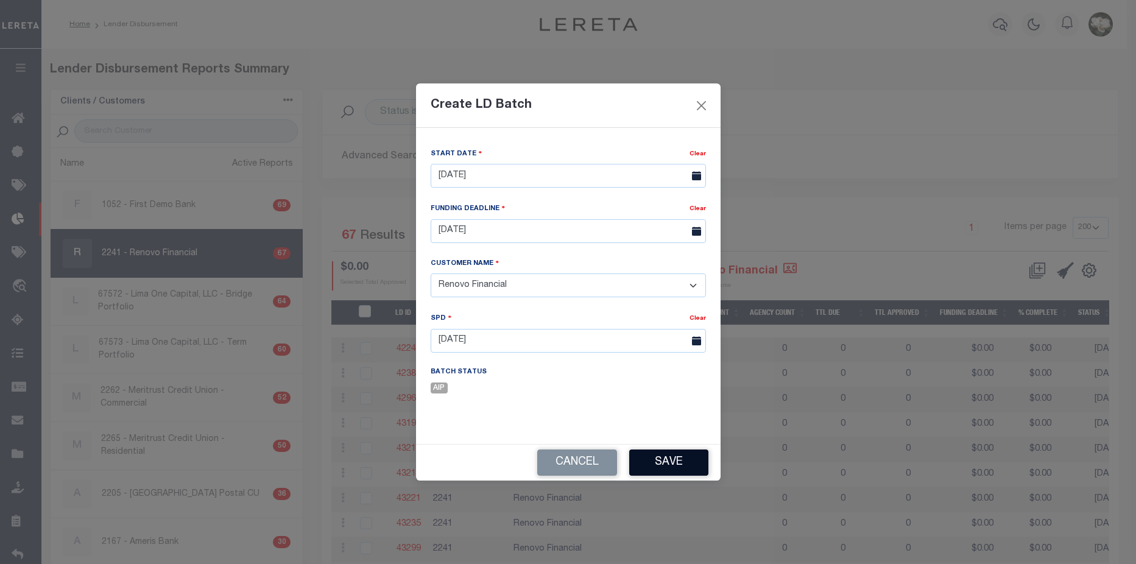
click at [679, 458] on button "Save" at bounding box center [668, 462] width 79 height 26
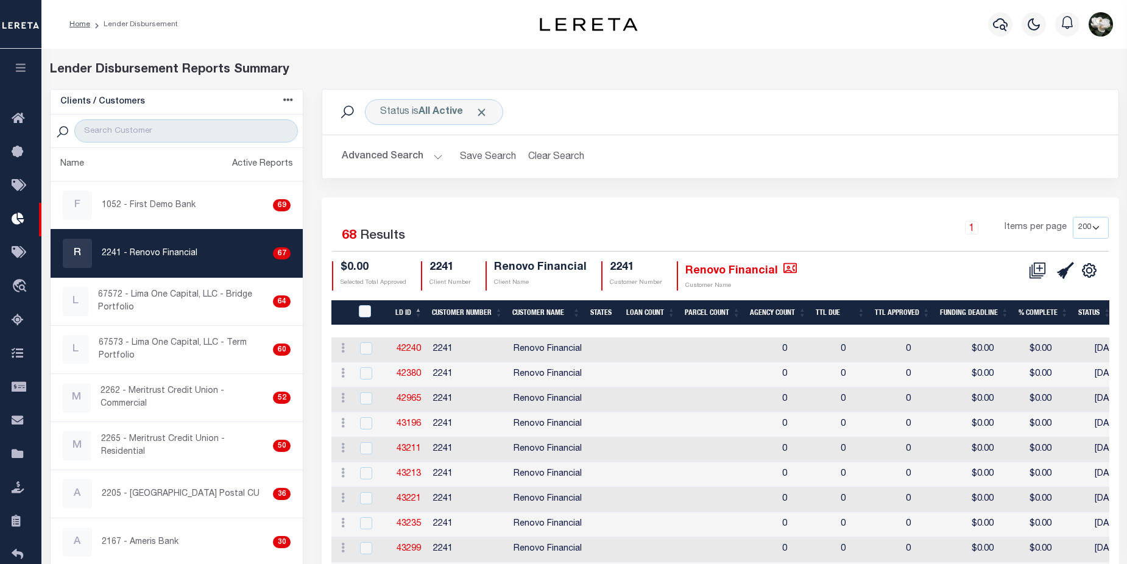
click at [382, 160] on button "Advanced Search" at bounding box center [392, 157] width 101 height 24
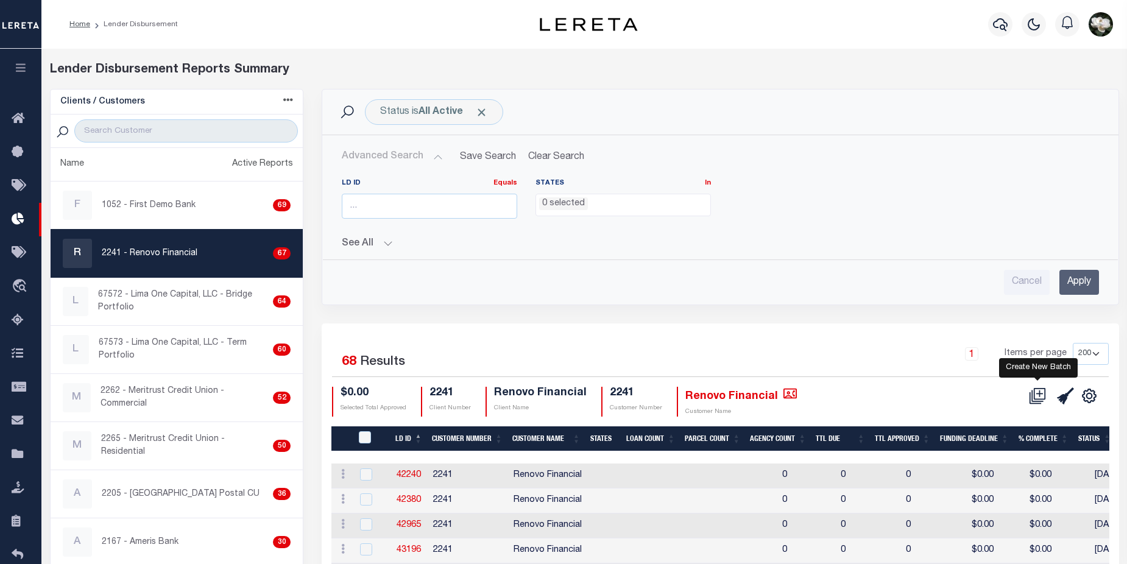
click at [1037, 397] on icon at bounding box center [1037, 395] width 17 height 17
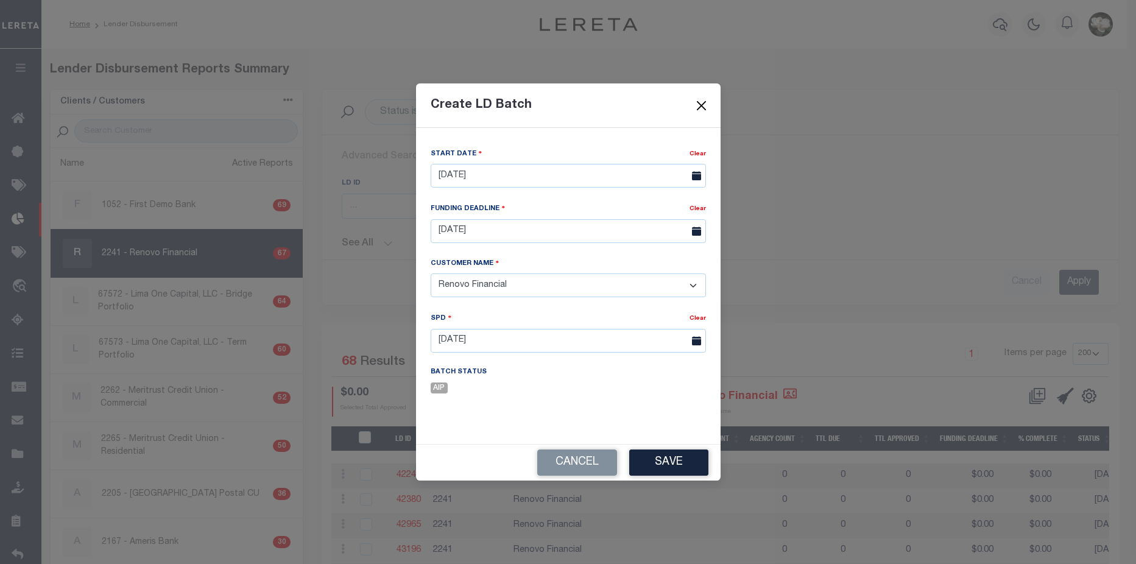
click at [699, 100] on button "Close" at bounding box center [701, 105] width 16 height 16
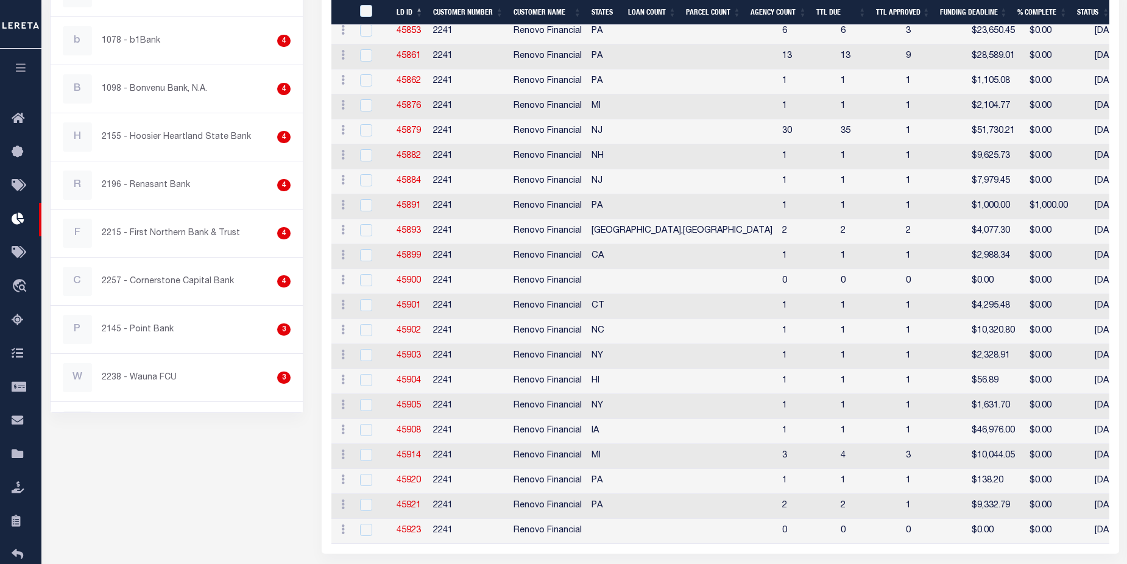
scroll to position [1656, 0]
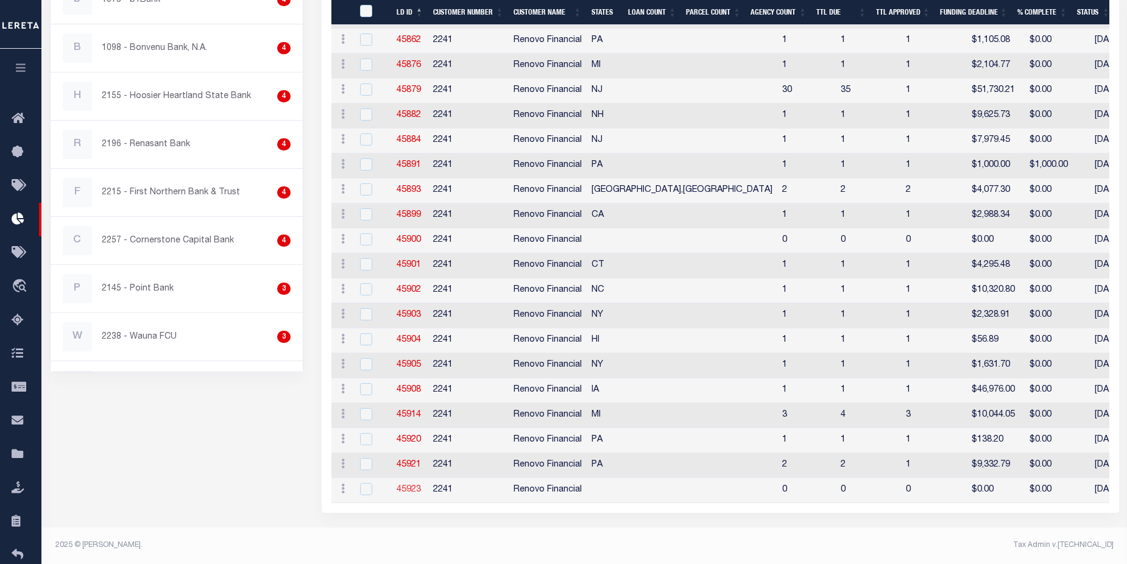
click at [406, 485] on link "45923" at bounding box center [409, 489] width 24 height 9
checkbox input "true"
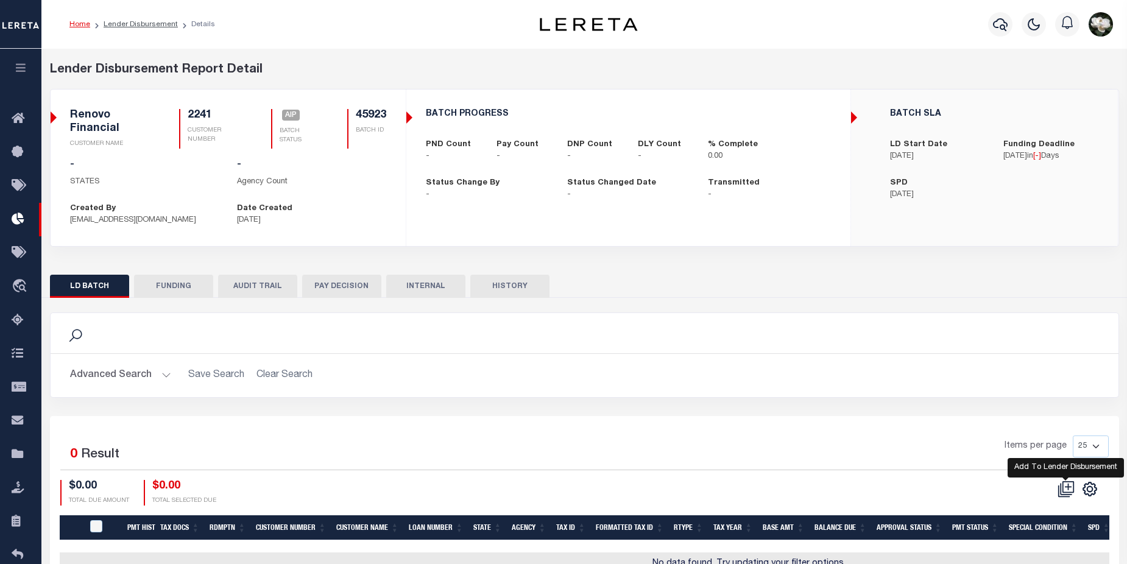
click at [1065, 483] on icon at bounding box center [1068, 487] width 12 height 12
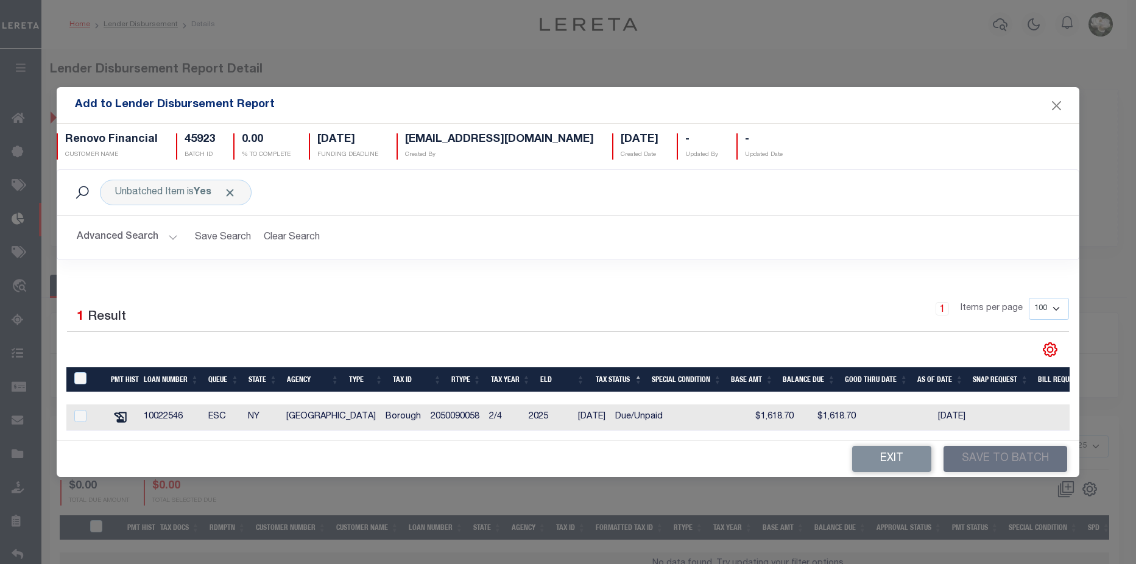
click at [130, 242] on button "Advanced Search" at bounding box center [127, 237] width 101 height 24
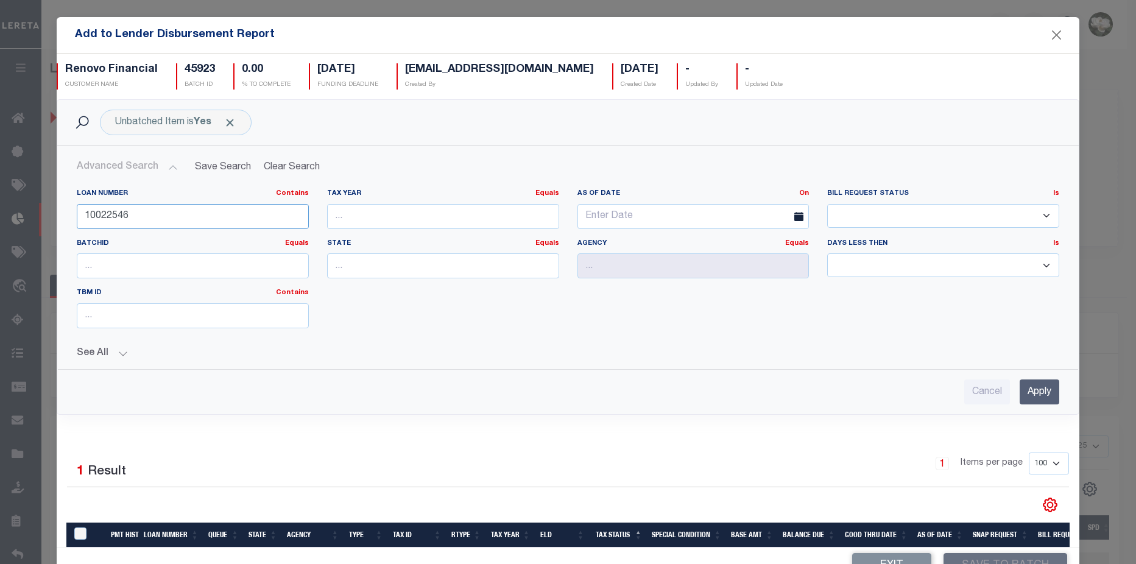
drag, startPoint x: 154, startPoint y: 216, endPoint x: -194, endPoint y: 188, distance: 349.5
click at [0, 188] on html "Home Lender Disbursement Details Profile" at bounding box center [568, 323] width 1136 height 646
type input "3525"
click at [1020, 390] on input "Apply" at bounding box center [1040, 391] width 40 height 25
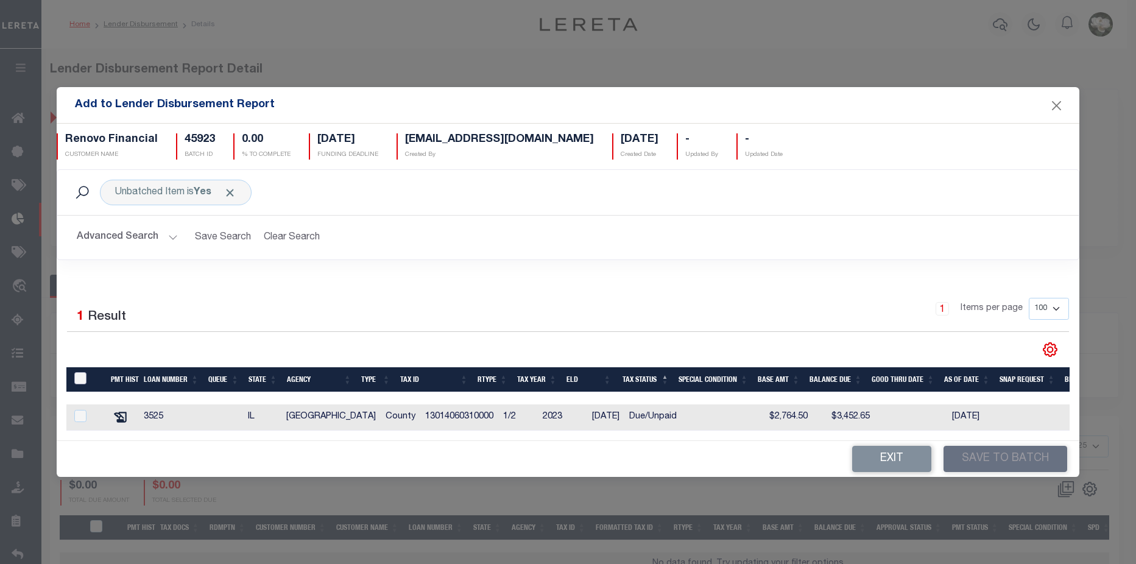
click at [75, 372] on input "TaxID" at bounding box center [80, 378] width 12 height 12
checkbox input "true"
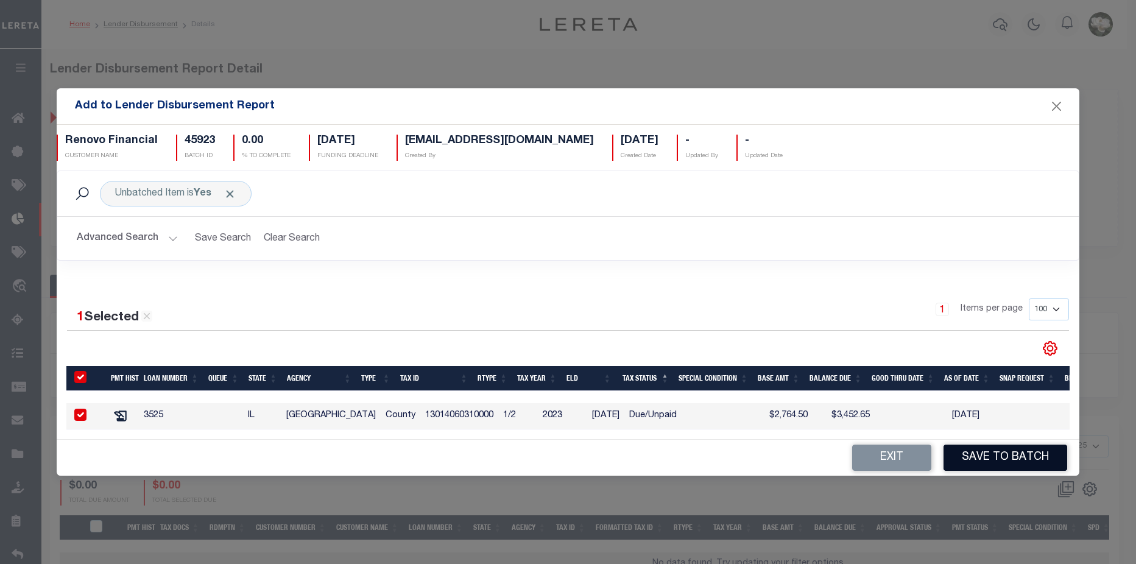
click at [1015, 464] on button "Save to Batch" at bounding box center [1005, 458] width 124 height 26
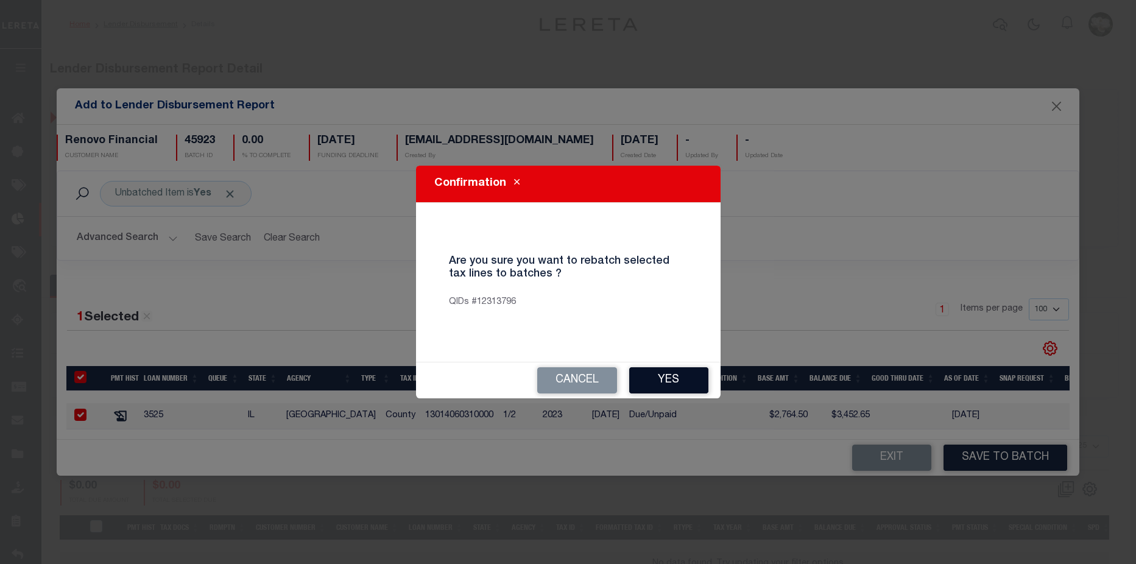
click at [685, 383] on button "Yes" at bounding box center [668, 380] width 79 height 26
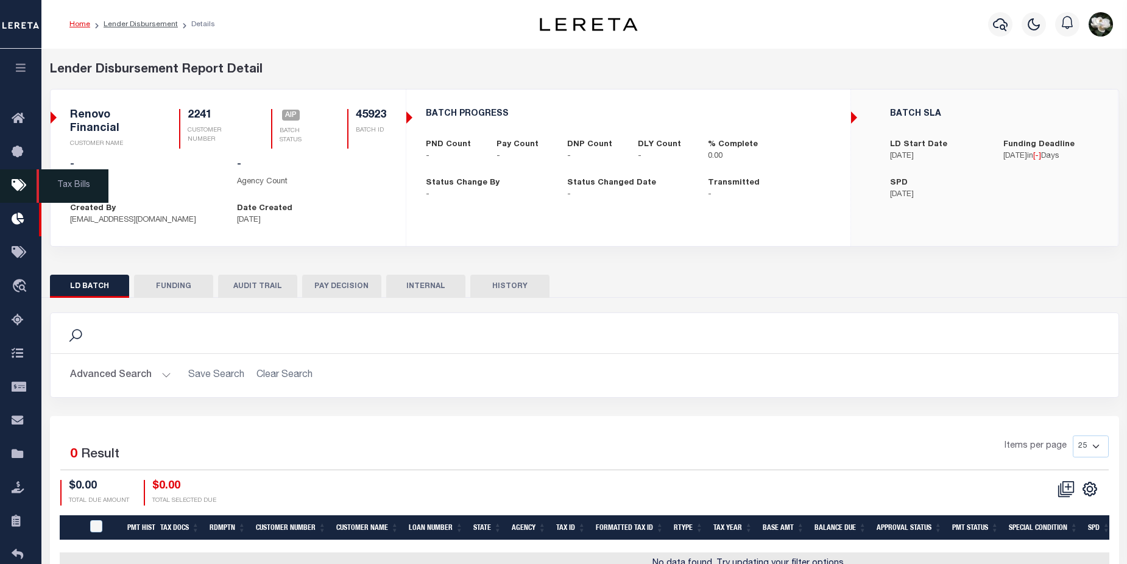
click at [19, 191] on icon at bounding box center [21, 185] width 19 height 15
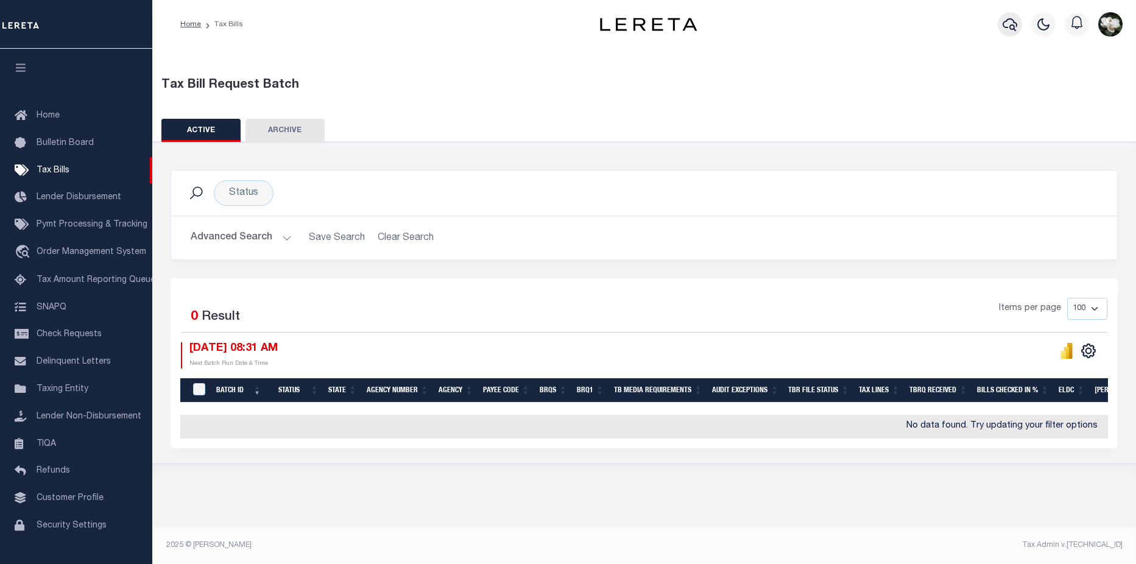
click at [1009, 24] on icon "button" at bounding box center [1010, 24] width 15 height 15
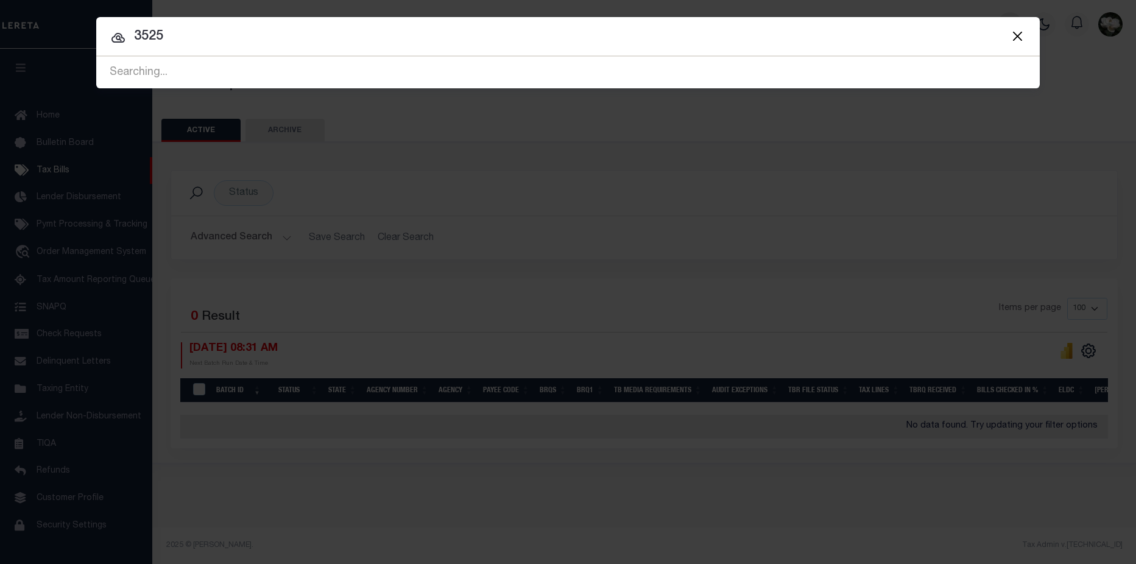
type input "3525"
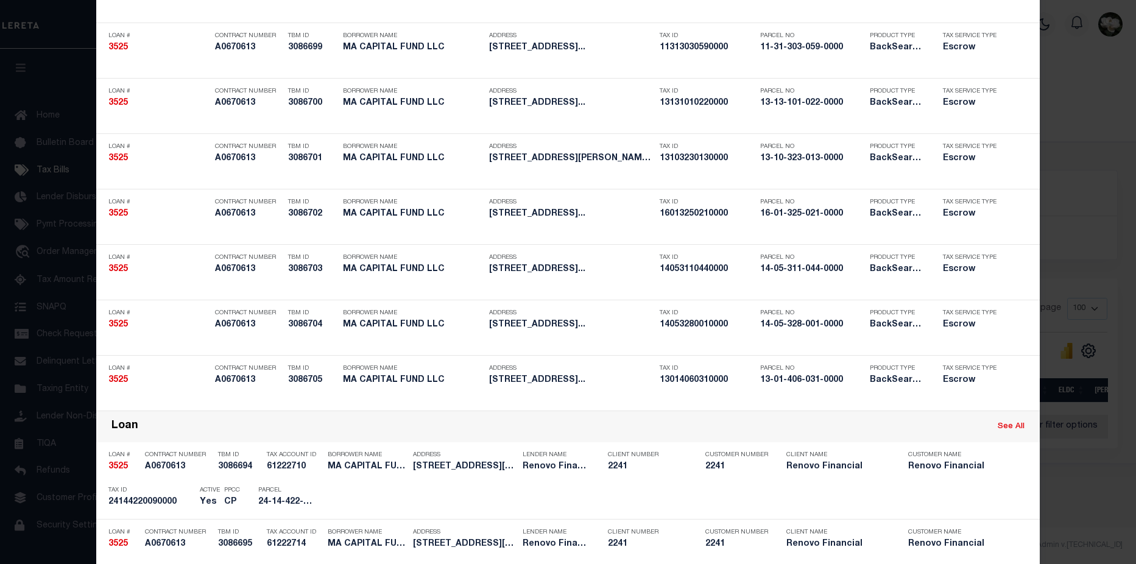
scroll to position [413, 0]
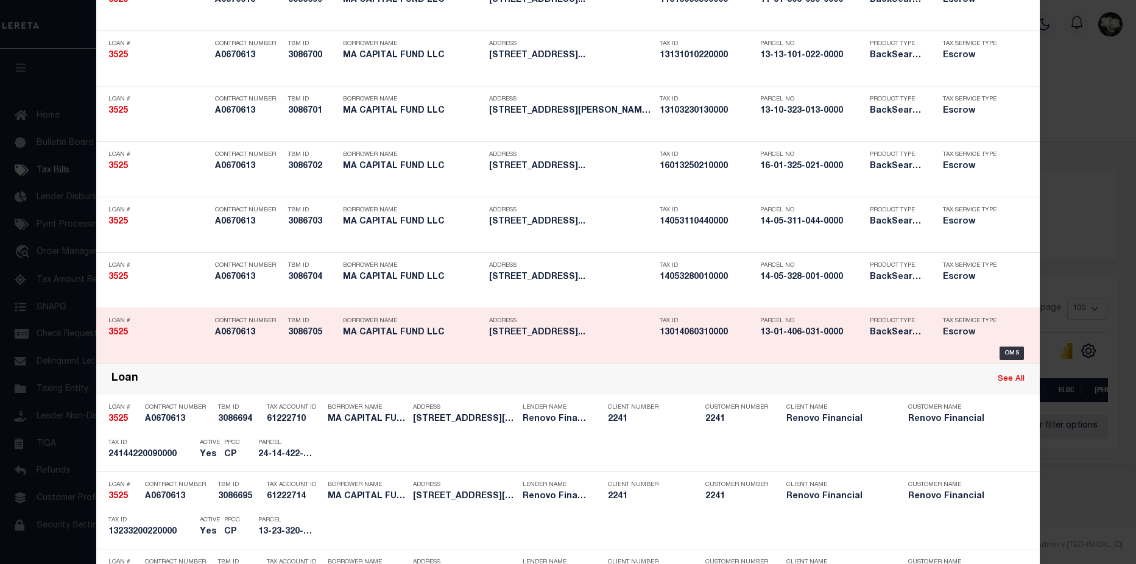
click at [861, 327] on div "Product Type BackSearch,Escrow" at bounding box center [897, 328] width 73 height 35
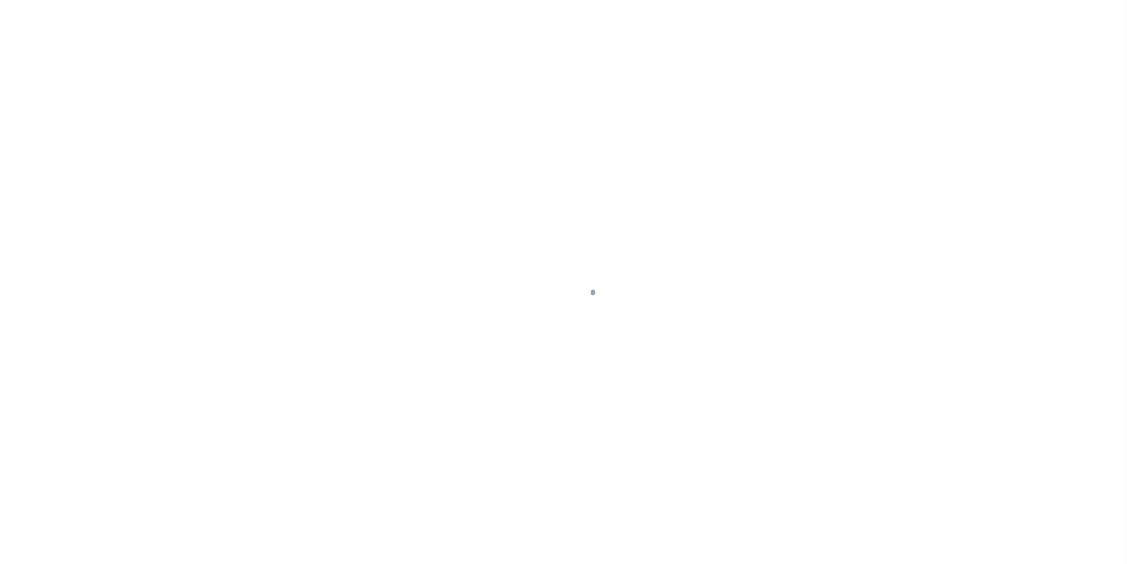
select select "Escrow"
type input "[STREET_ADDRESS]"
type input "13-01-406-031-0000"
select select
type input "[GEOGRAPHIC_DATA], IL 60618"
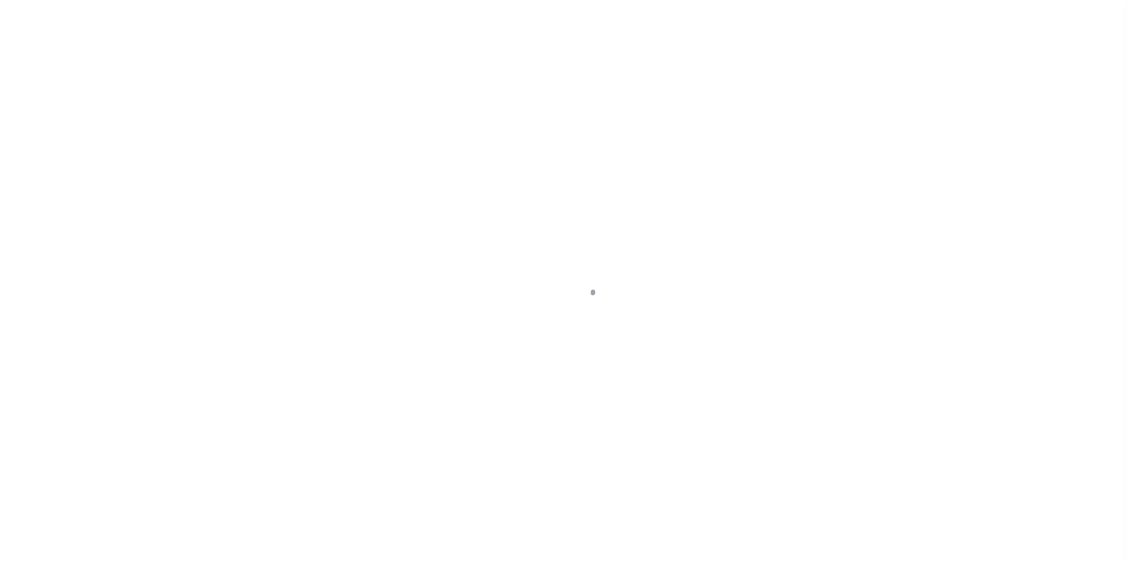
type input "a0k2L00001T3HBD"
type input "IL"
select select
select select "25066"
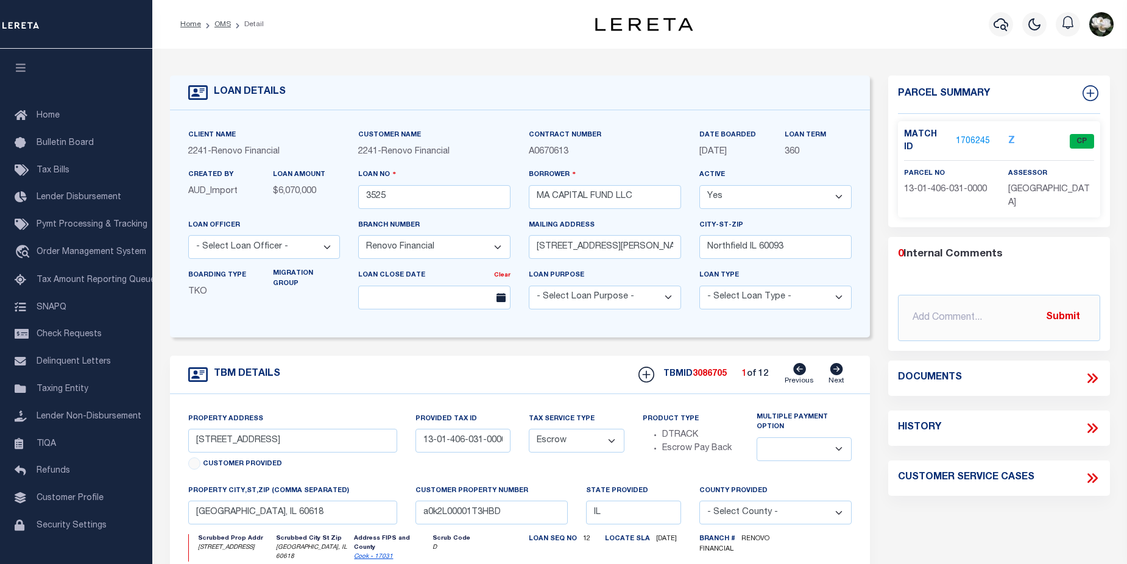
click at [974, 135] on link "1706245" at bounding box center [973, 141] width 34 height 13
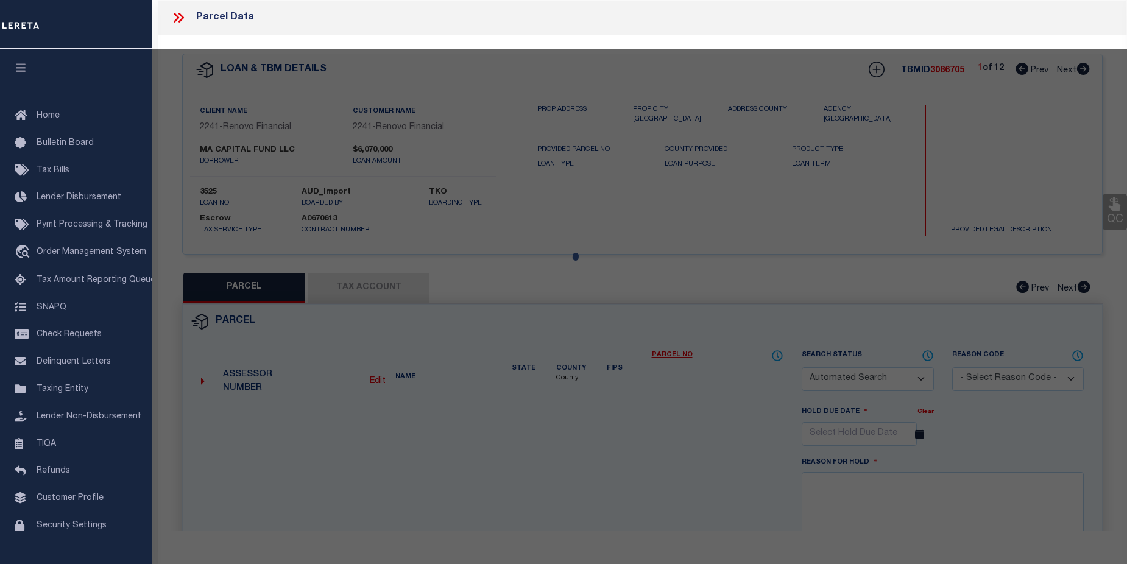
checkbox input "false"
select select "CP"
type input "MA CAPITAL FUND LLC"
select select
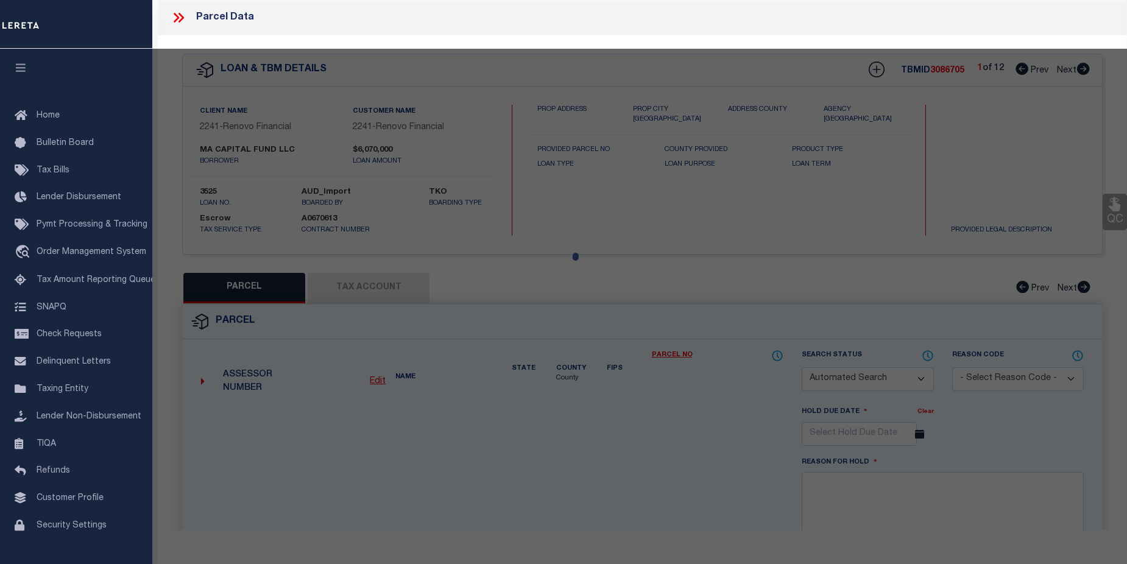
type input "[STREET_ADDRESS]"
checkbox input "false"
type input "[GEOGRAPHIC_DATA], IL 60659"
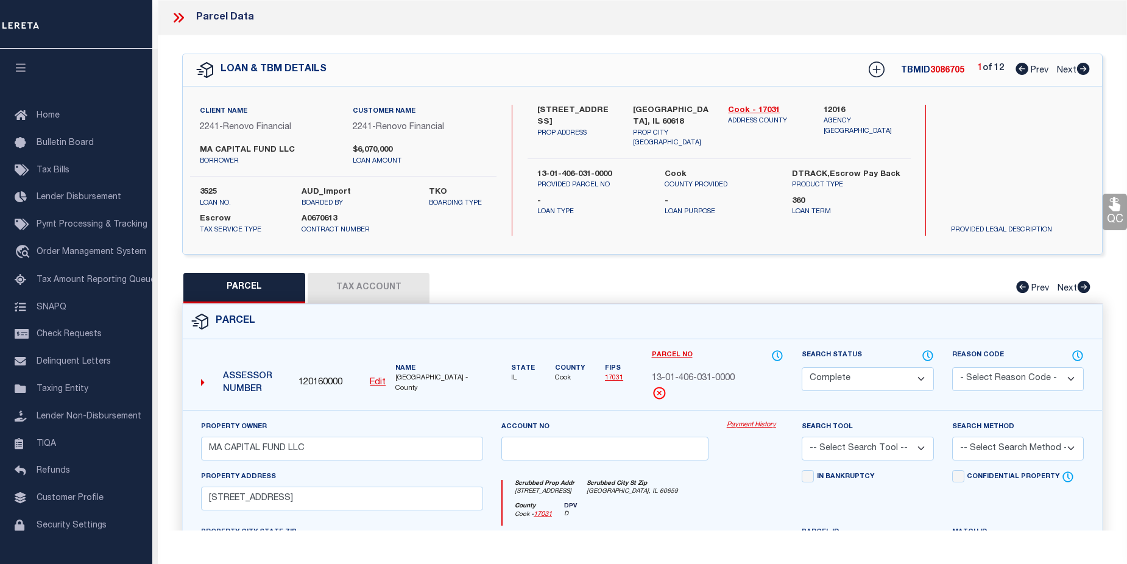
click at [778, 421] on link "Payment History" at bounding box center [755, 425] width 57 height 10
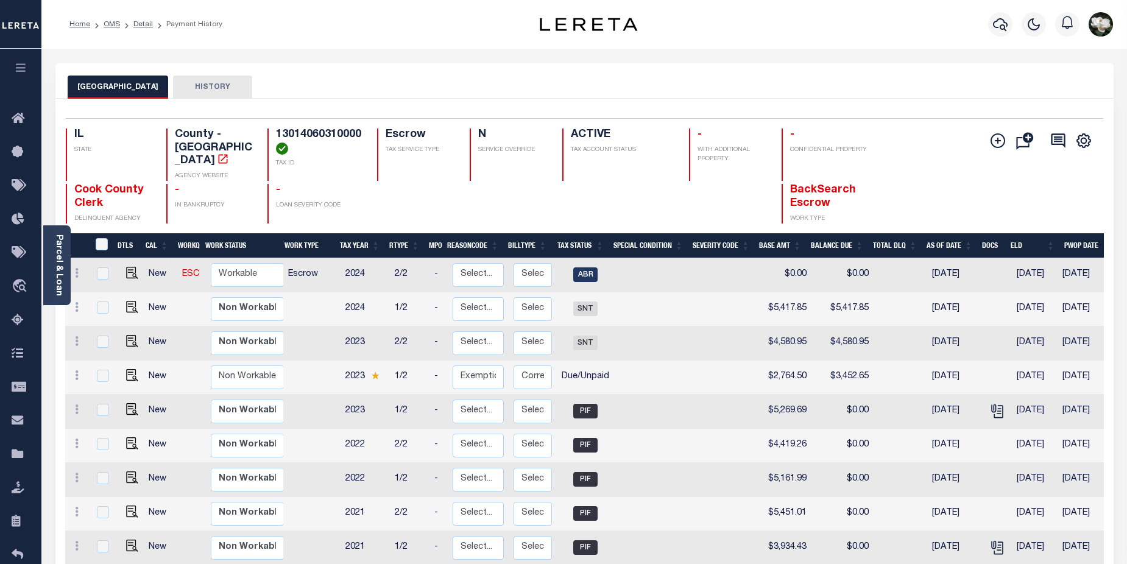
click at [139, 368] on td at bounding box center [129, 378] width 29 height 34
checkbox input "true"
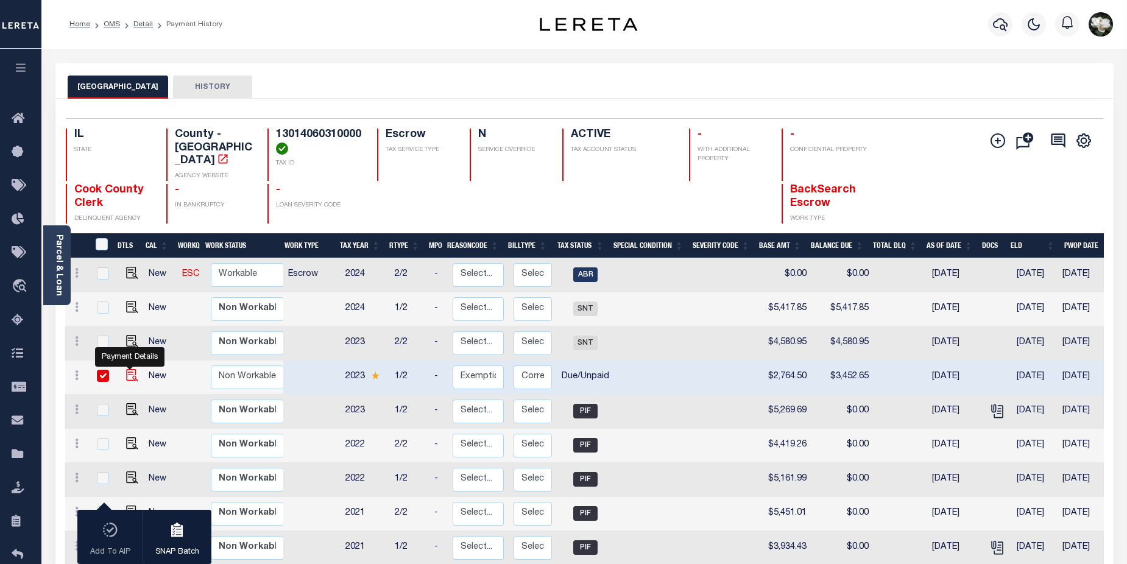
click at [131, 369] on img "" at bounding box center [132, 375] width 12 height 12
checkbox input "false"
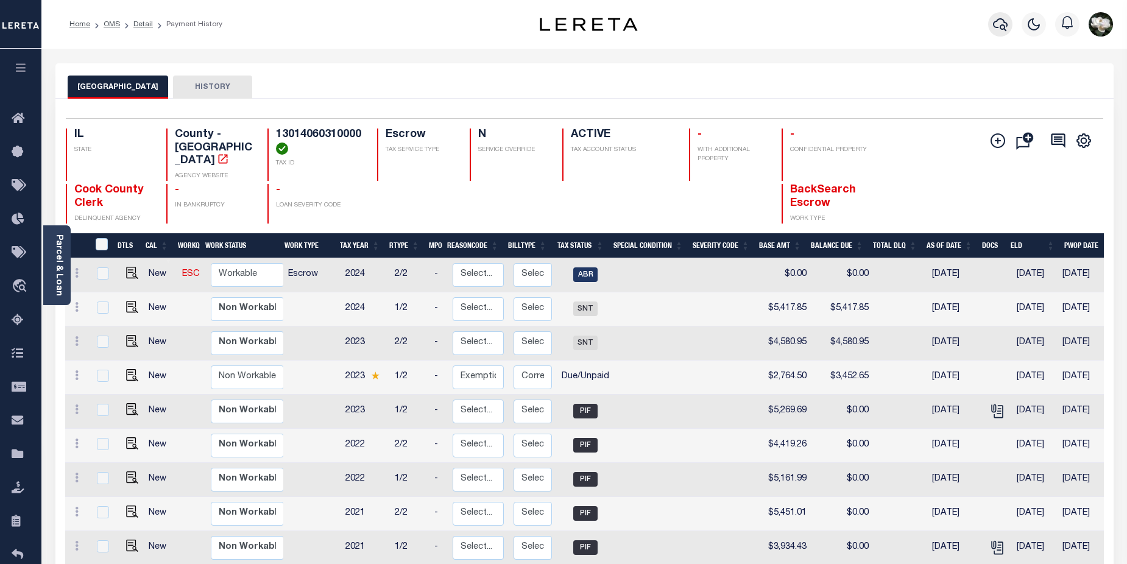
click at [1006, 30] on icon "button" at bounding box center [1000, 24] width 15 height 15
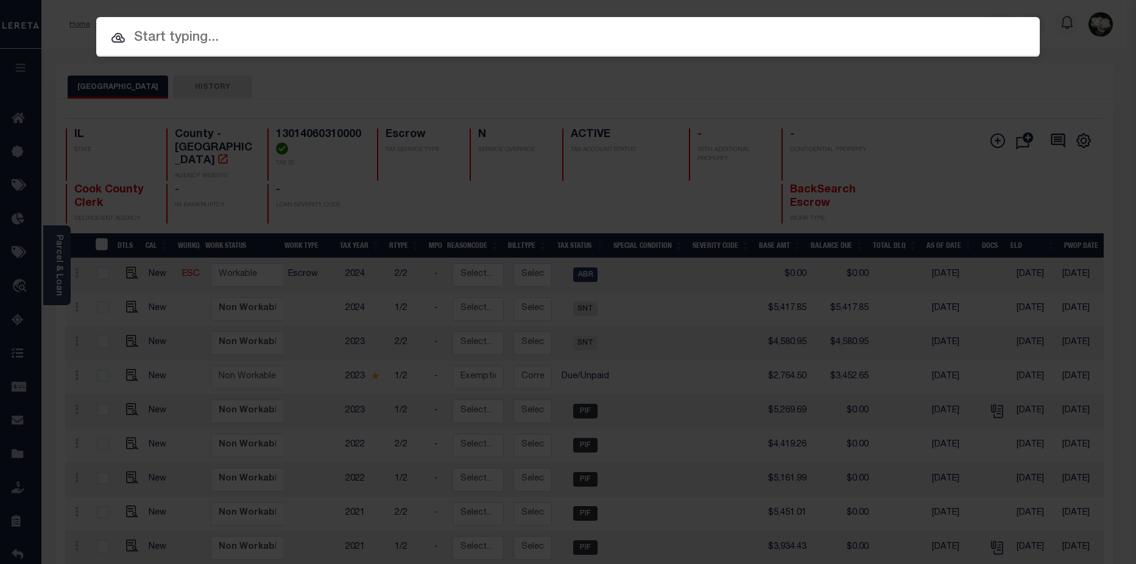
click at [222, 41] on input "text" at bounding box center [567, 37] width 943 height 21
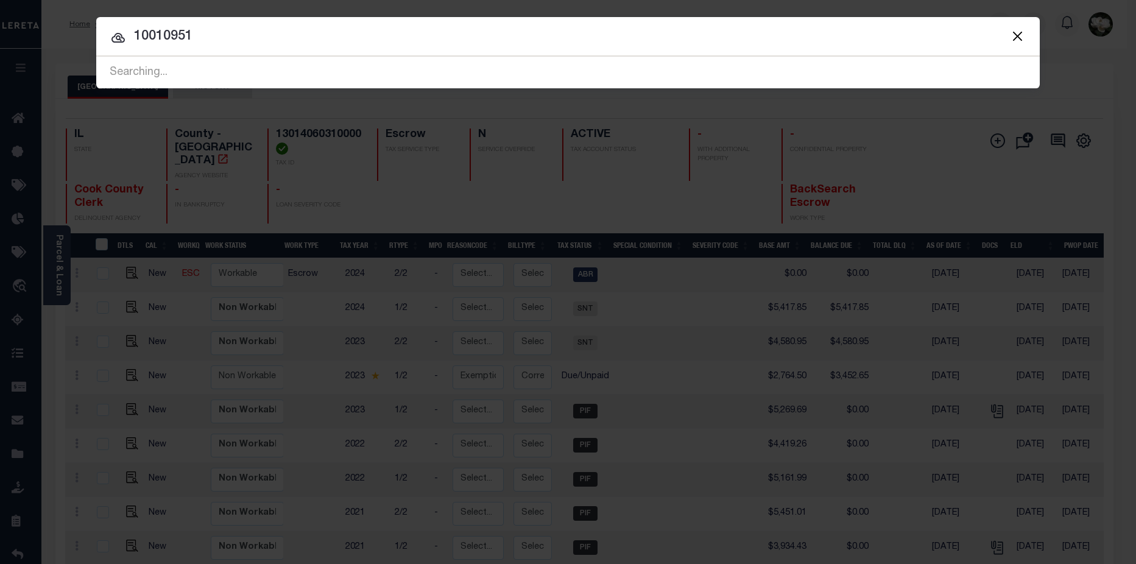
type input "10010951"
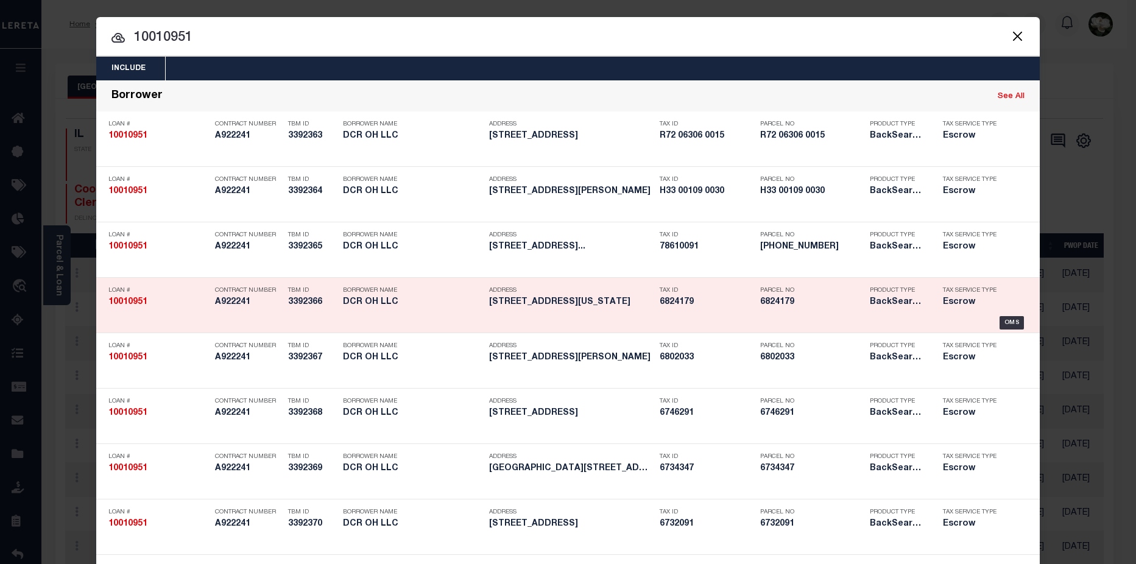
click at [826, 301] on h5 "6824179" at bounding box center [812, 302] width 104 height 10
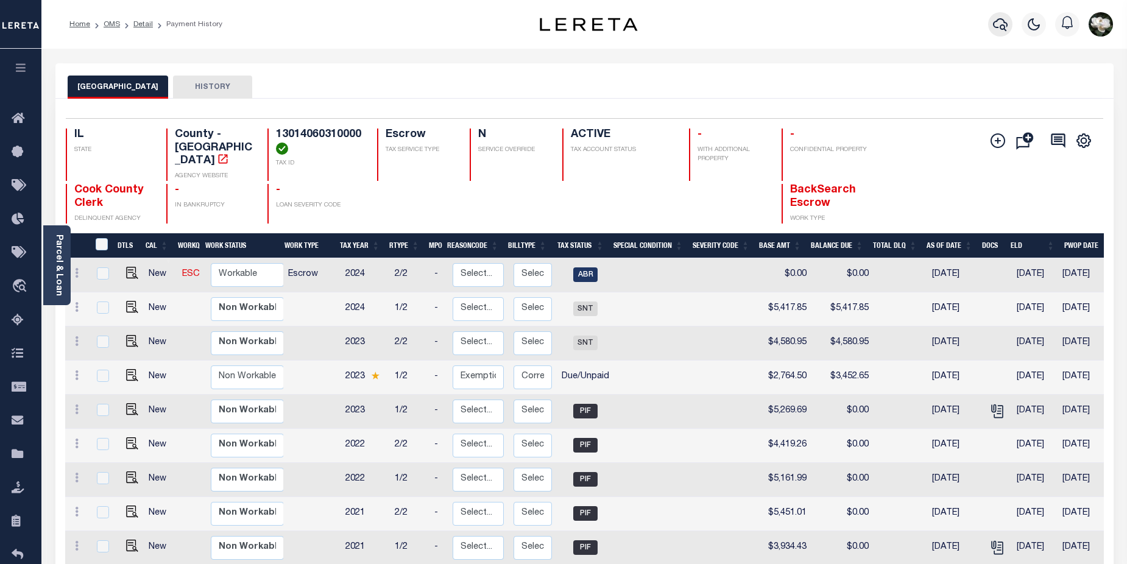
click at [999, 24] on icon "button" at bounding box center [1000, 24] width 15 height 15
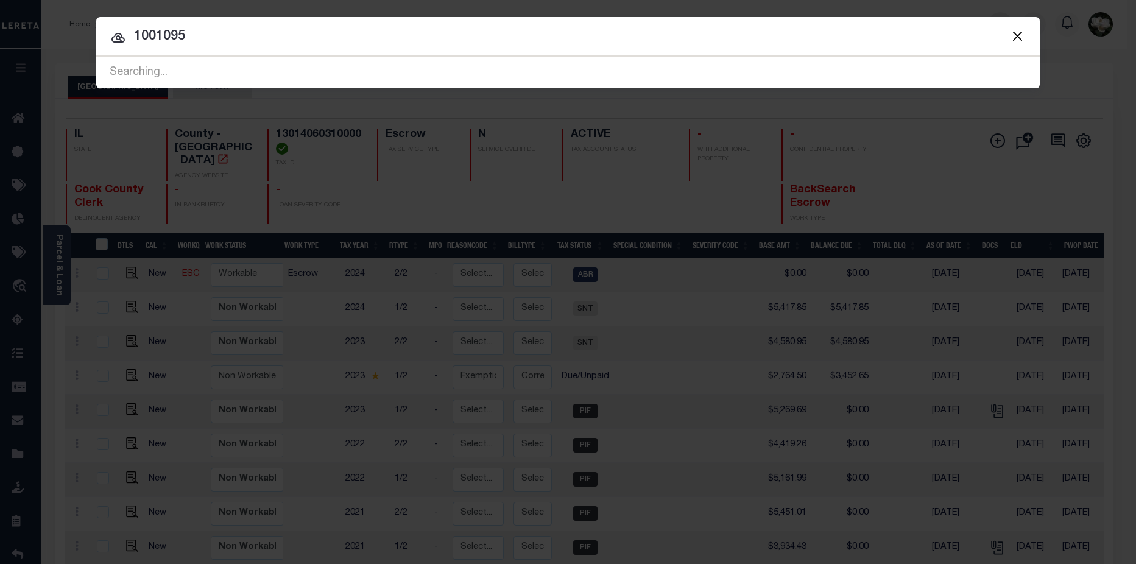
type input "10010951"
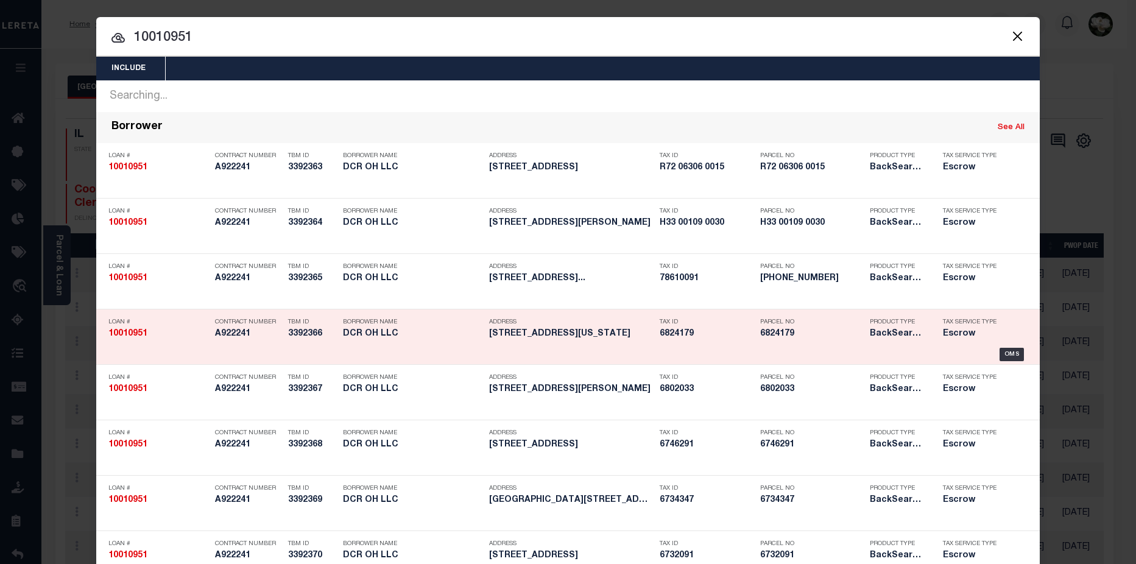
click at [844, 342] on div "Parcel No 6824179" at bounding box center [812, 329] width 104 height 35
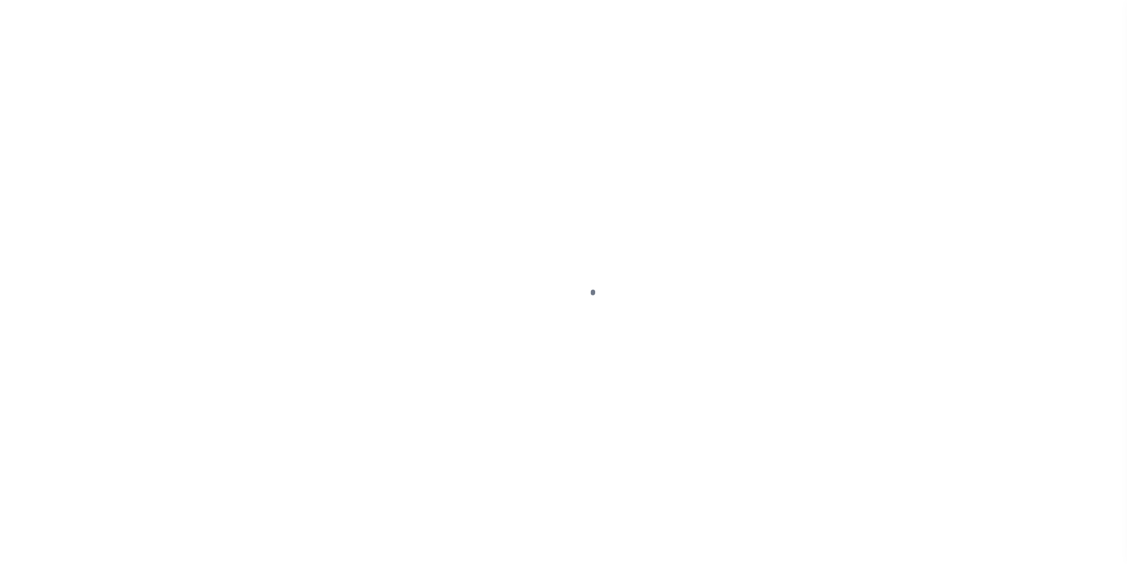
select select "DUE"
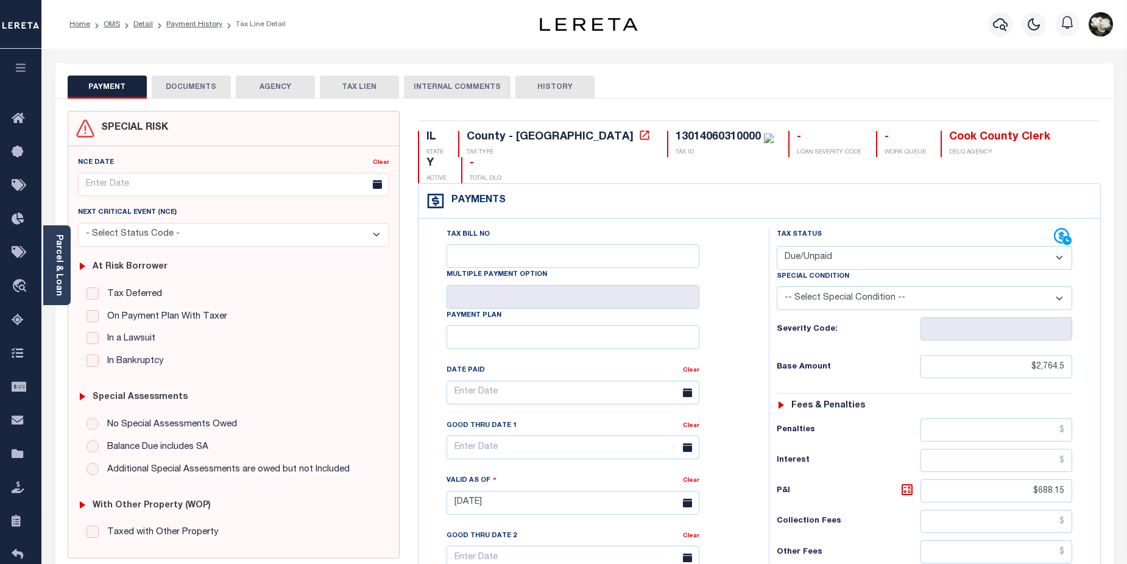
click at [189, 94] on button "DOCUMENTS" at bounding box center [191, 87] width 79 height 23
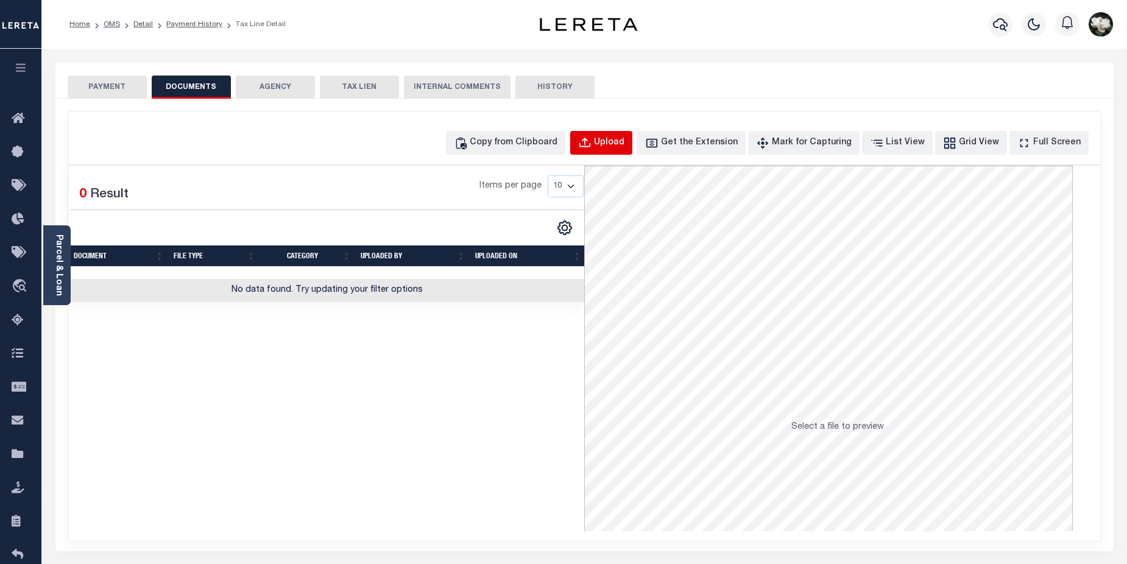
click at [624, 139] on div "Upload" at bounding box center [609, 142] width 30 height 13
select select "POP"
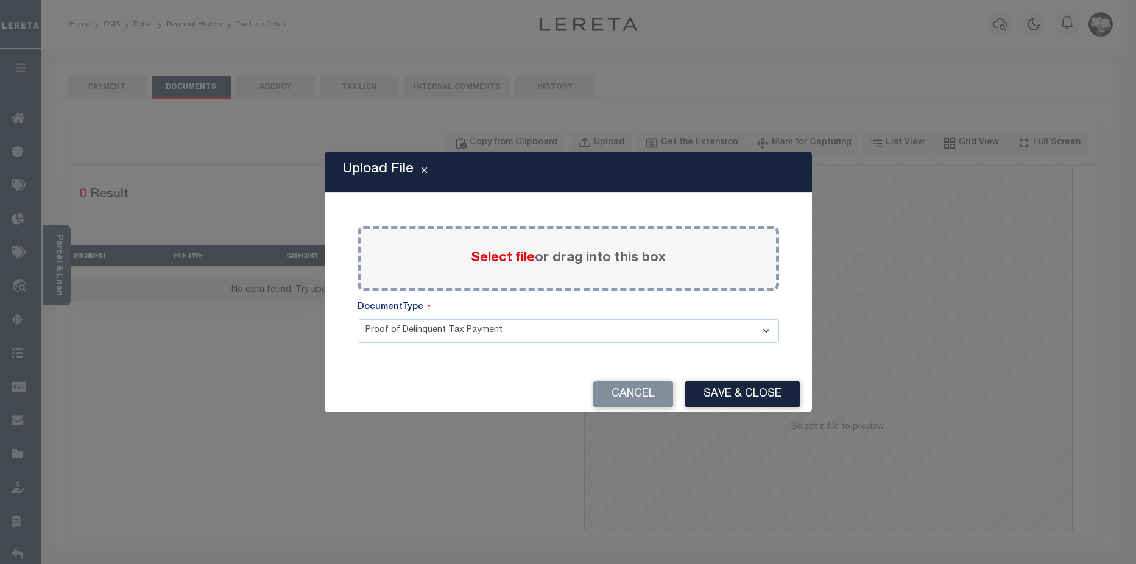
click at [501, 252] on span "Select file" at bounding box center [503, 258] width 64 height 13
click at [0, 0] on input "Select file or drag into this box" at bounding box center [0, 0] width 0 height 0
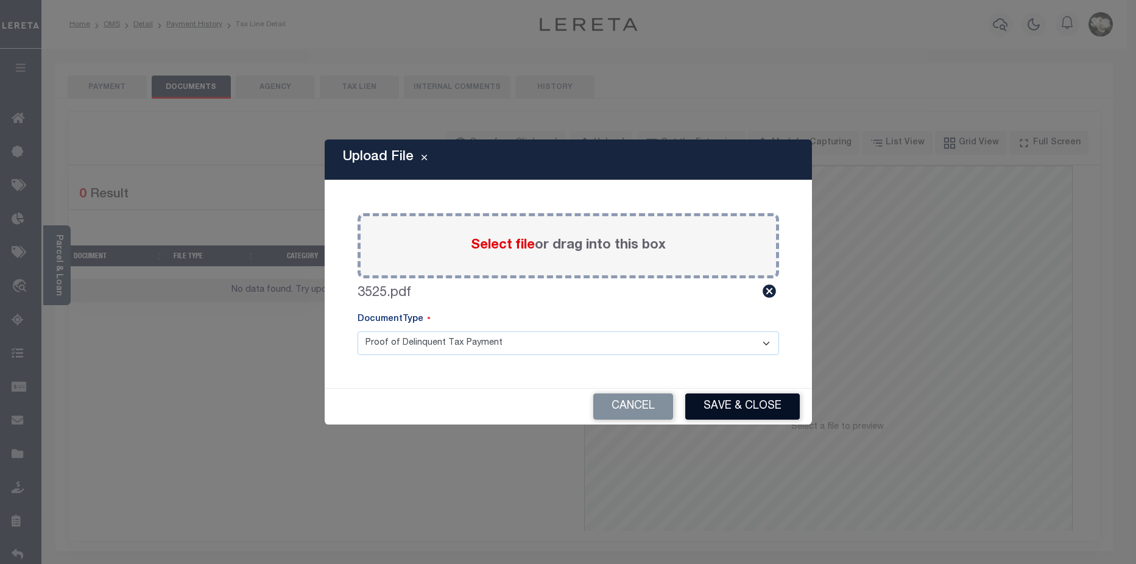
click at [735, 403] on button "Save & Close" at bounding box center [742, 406] width 115 height 26
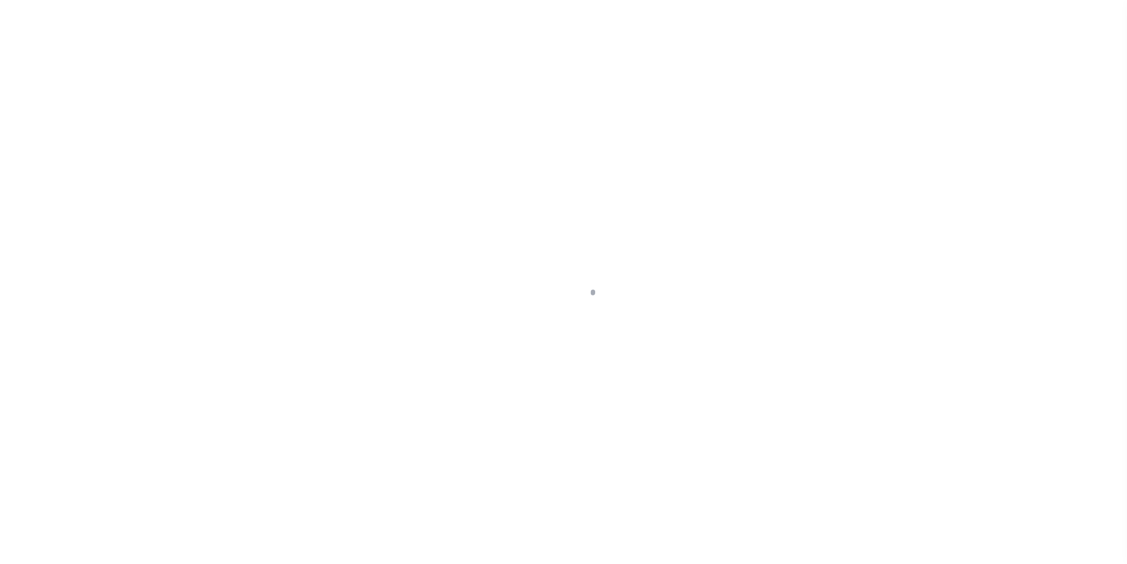
select select "10"
select select "Escrow"
type input "[STREET_ADDRESS][US_STATE]"
type input "6824179"
select select
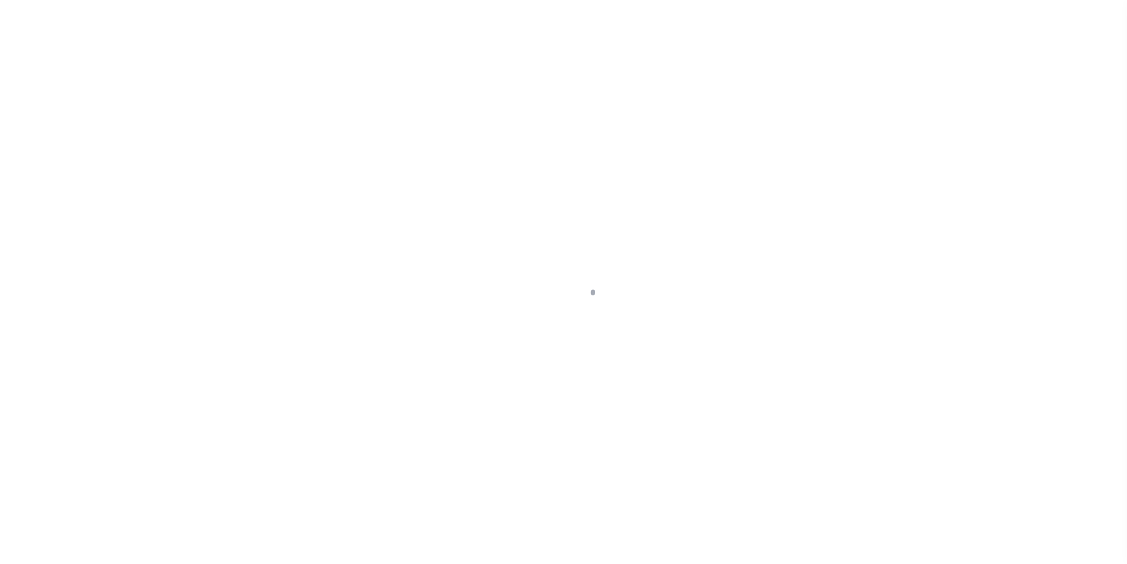
type input "AKRON OH 44306"
type input "a0kUS000006jwfi"
type input "OH"
select select "25067"
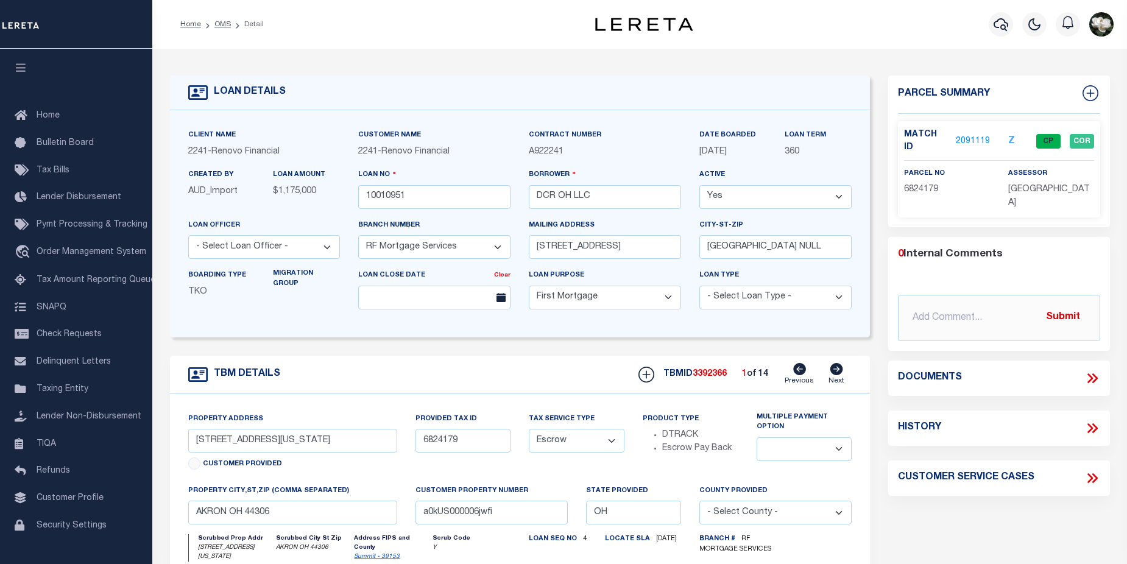
click at [967, 138] on link "2091119" at bounding box center [973, 141] width 34 height 13
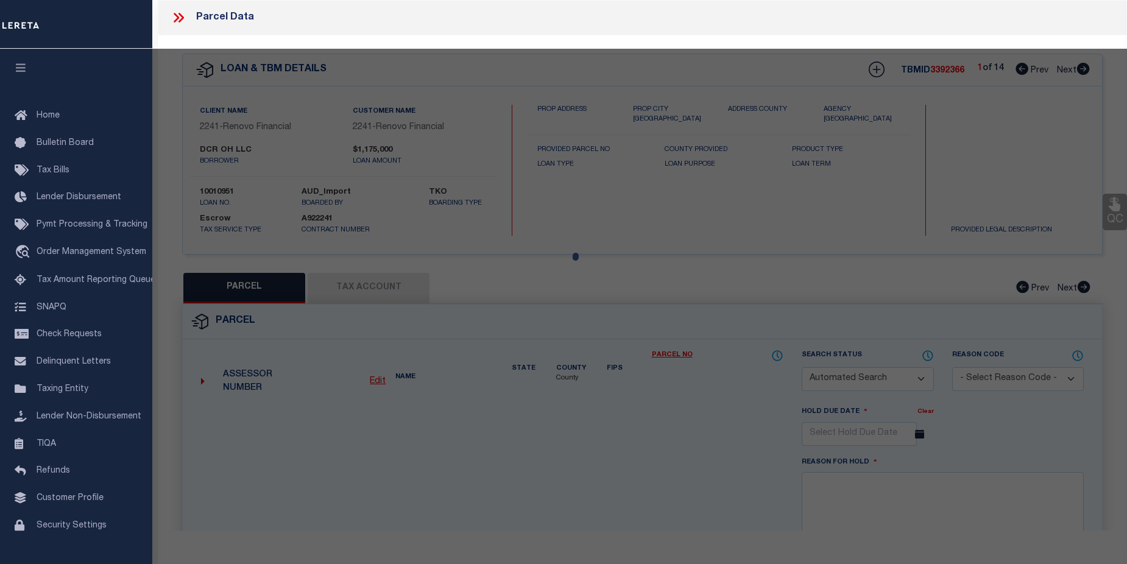
checkbox input "false"
select select "CP"
type input "DCR OH LLC"
select select "AGW"
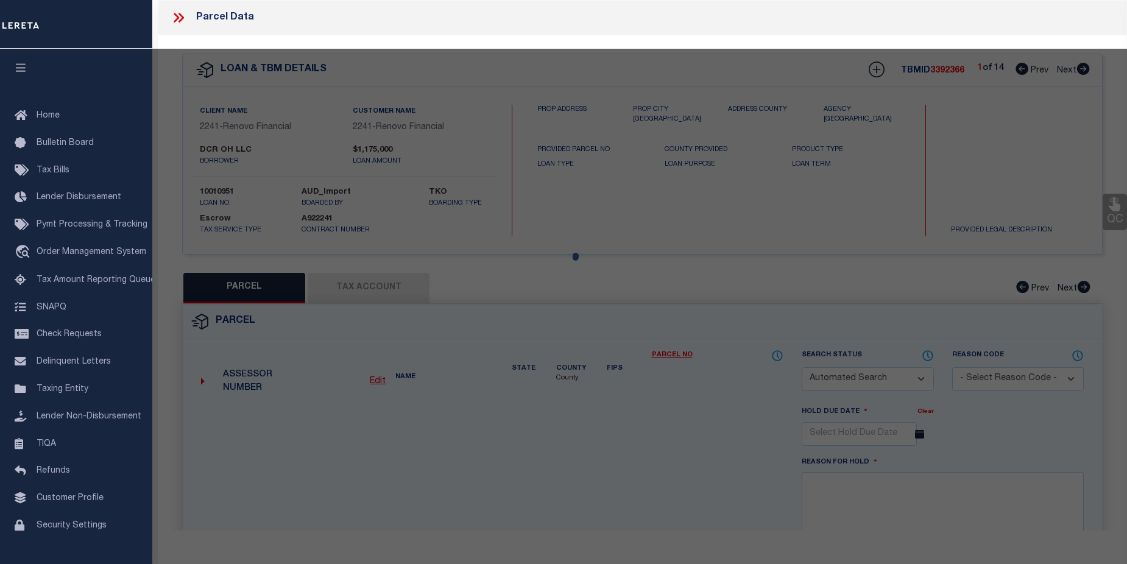
select select
type input "[STREET_ADDRESS][US_STATE]"
checkbox input "false"
type input "AKRON OH 44306"
type textarea "THE [PERSON_NAME]-ARLINGTON LOTS 351-352 ALL PB 22 PGS 26-31"
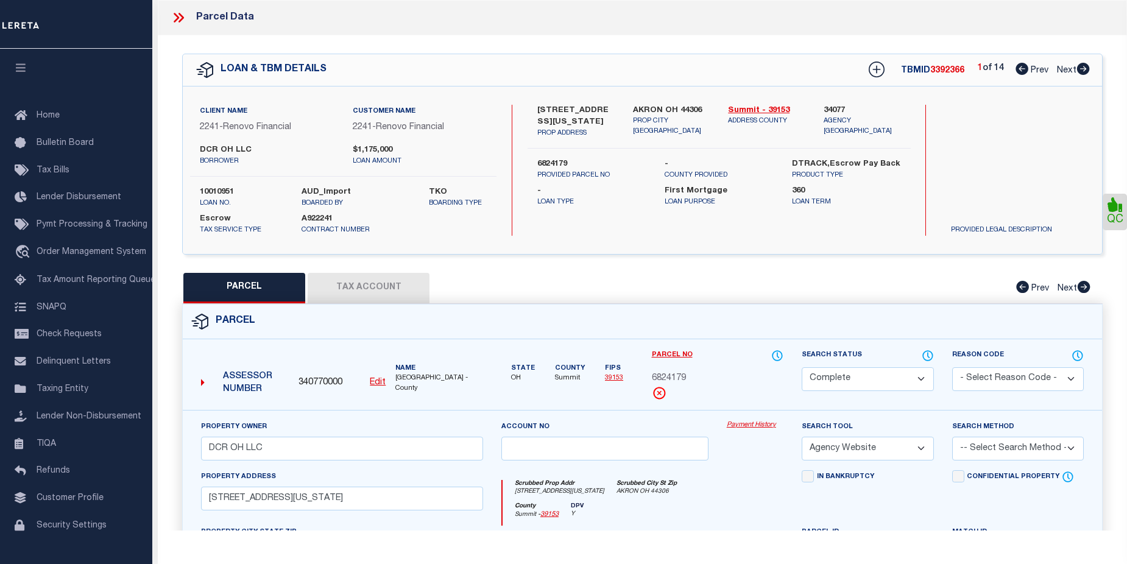
scroll to position [155, 0]
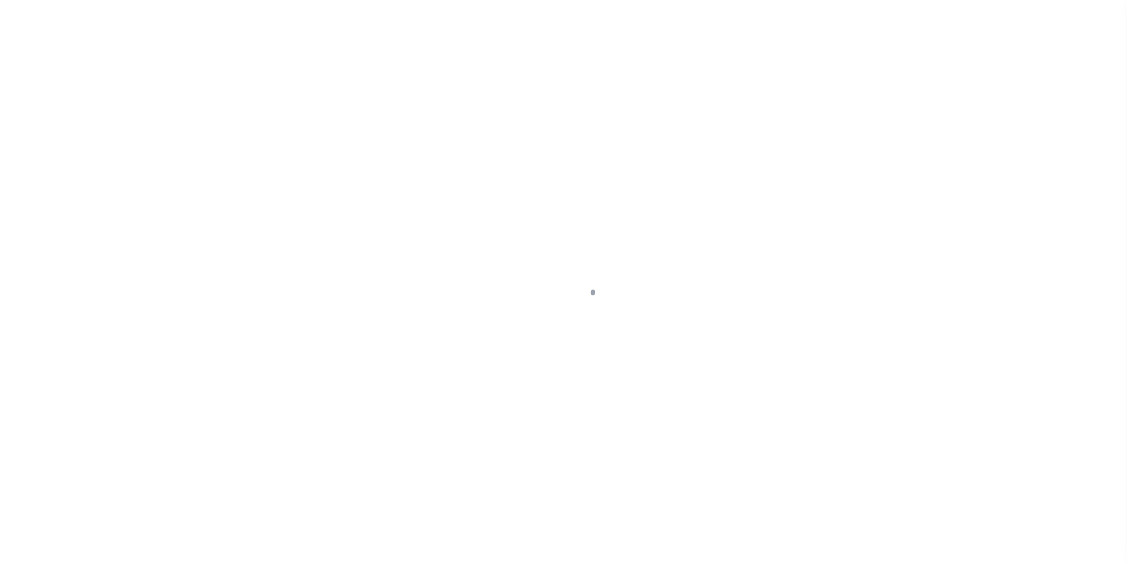
select select "10"
select select "Escrow"
type input "[STREET_ADDRESS][US_STATE]"
type input "6824179"
select select
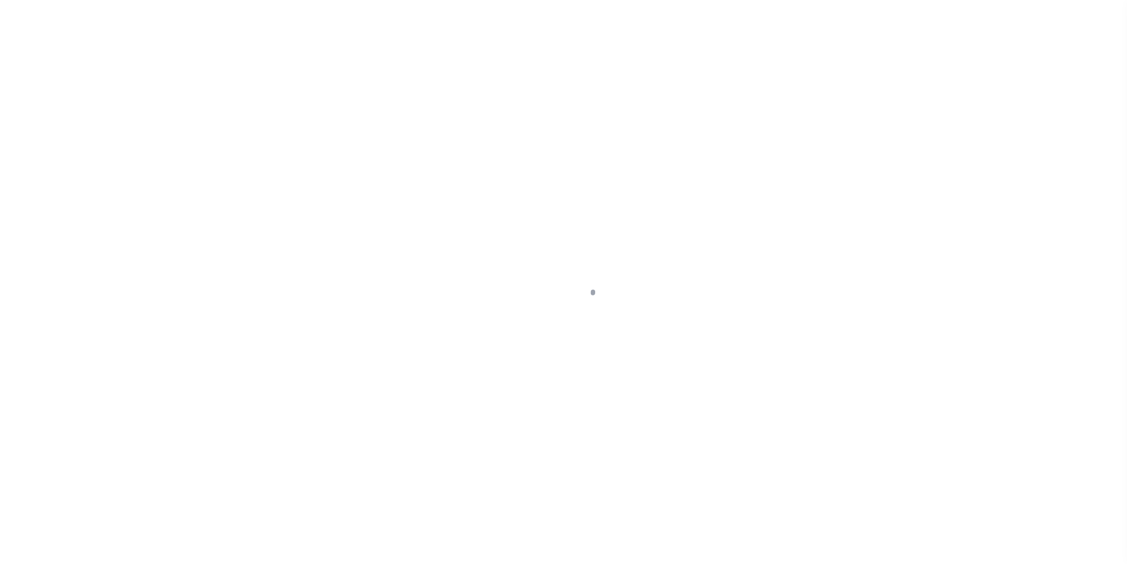
type input "AKRON OH 44306"
type input "a0kUS000006jwfi"
type input "OH"
select select "25067"
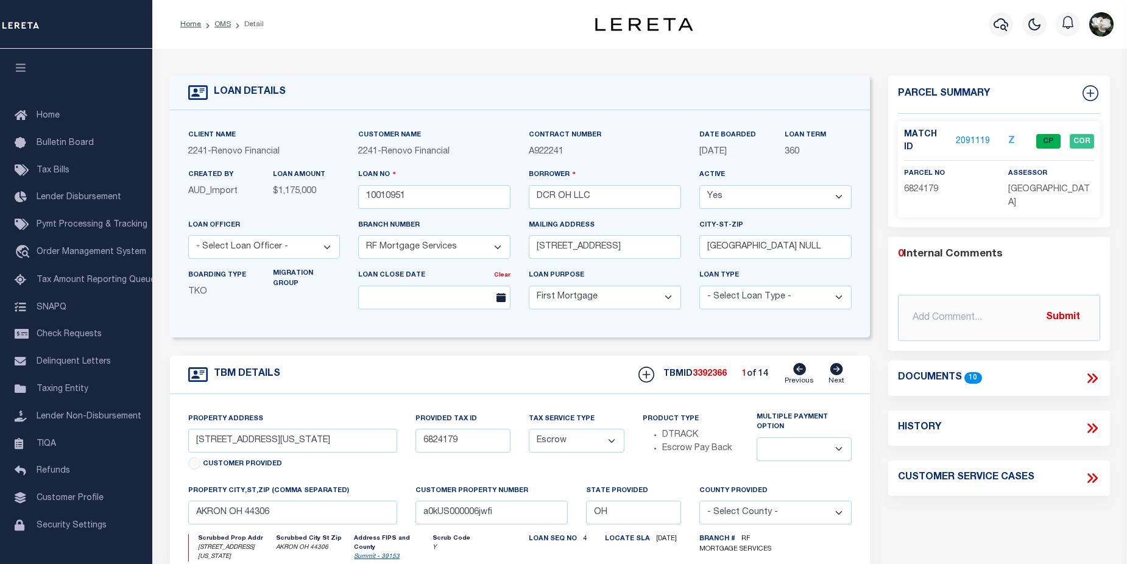
click at [966, 135] on link "2091119" at bounding box center [973, 141] width 34 height 13
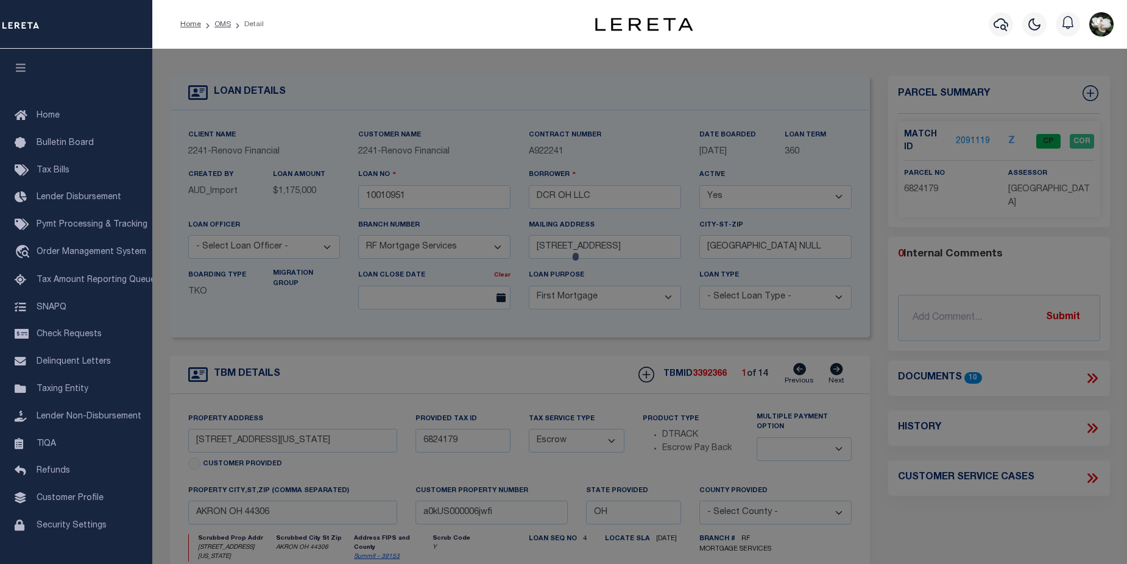
checkbox input "false"
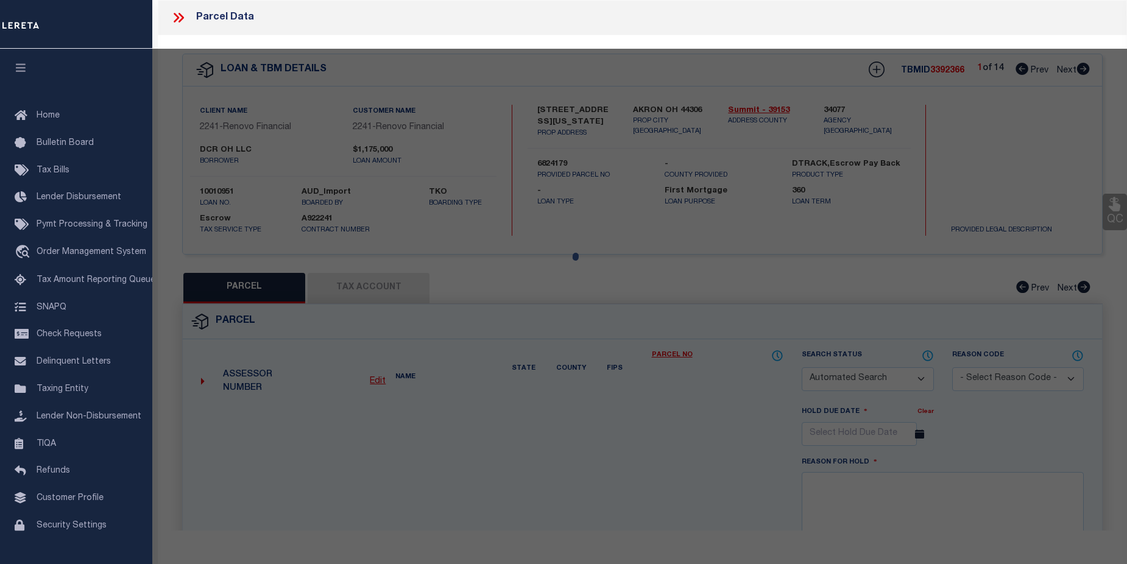
select select "CP"
type input "DCR OH LLC"
select select "AGW"
select select
type input "[STREET_ADDRESS][US_STATE]"
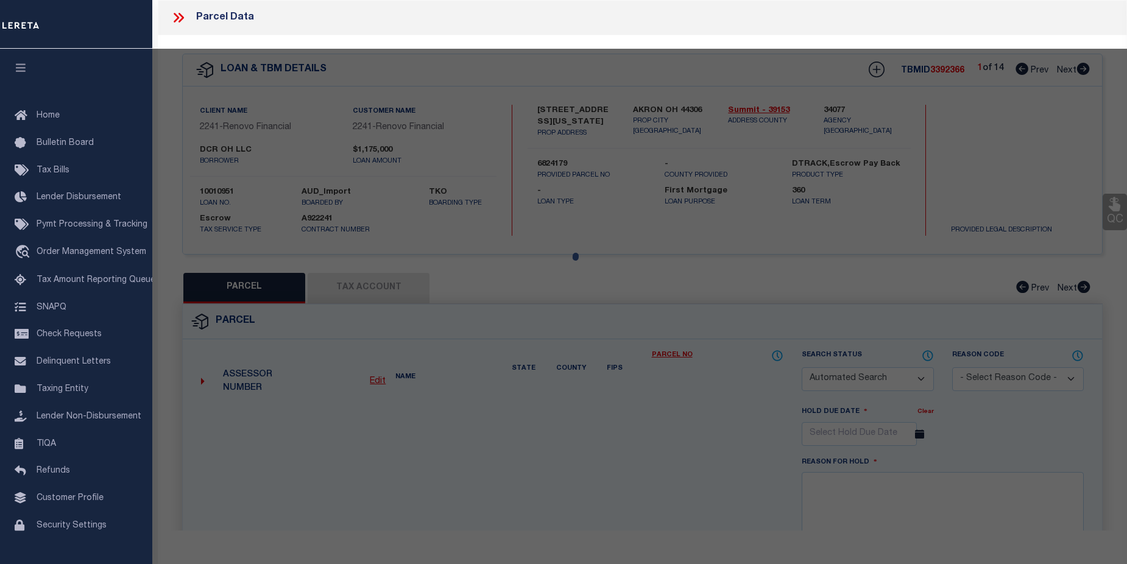
checkbox input "false"
type input "AKRON OH 44306"
type textarea "THE [PERSON_NAME]-ARLINGTON LOTS 351-352 ALL PB 22 PGS 26-31"
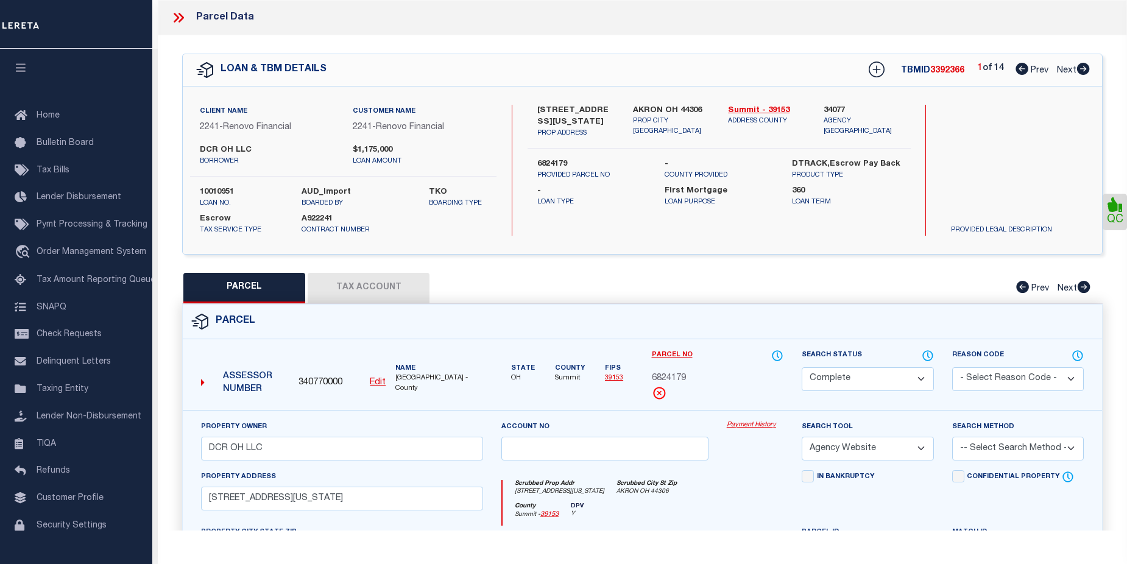
click at [749, 426] on link "Payment History" at bounding box center [755, 425] width 57 height 10
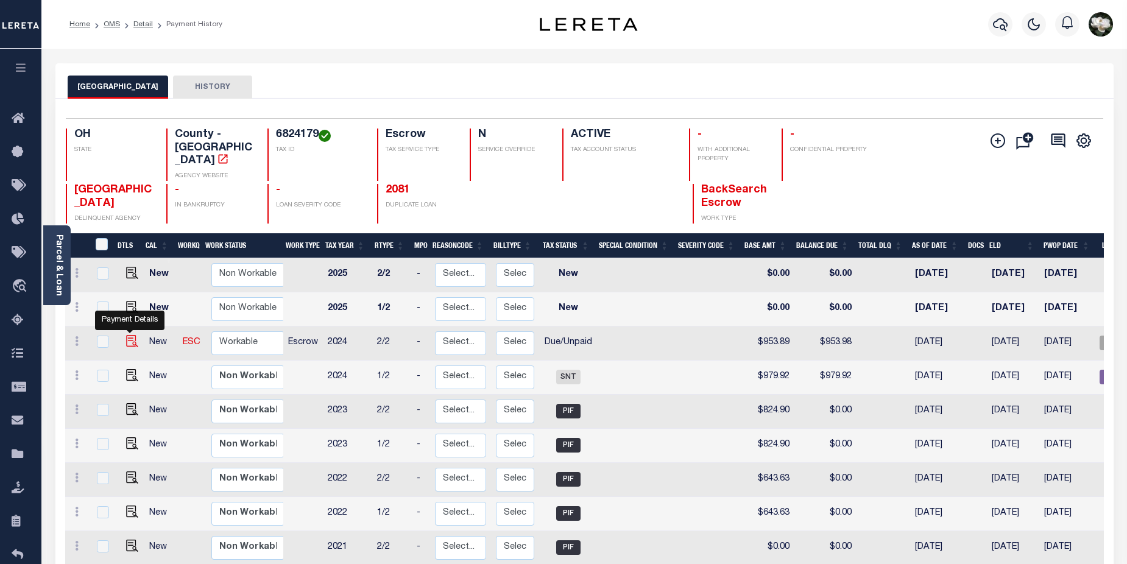
click at [128, 335] on img "" at bounding box center [132, 341] width 12 height 12
checkbox input "true"
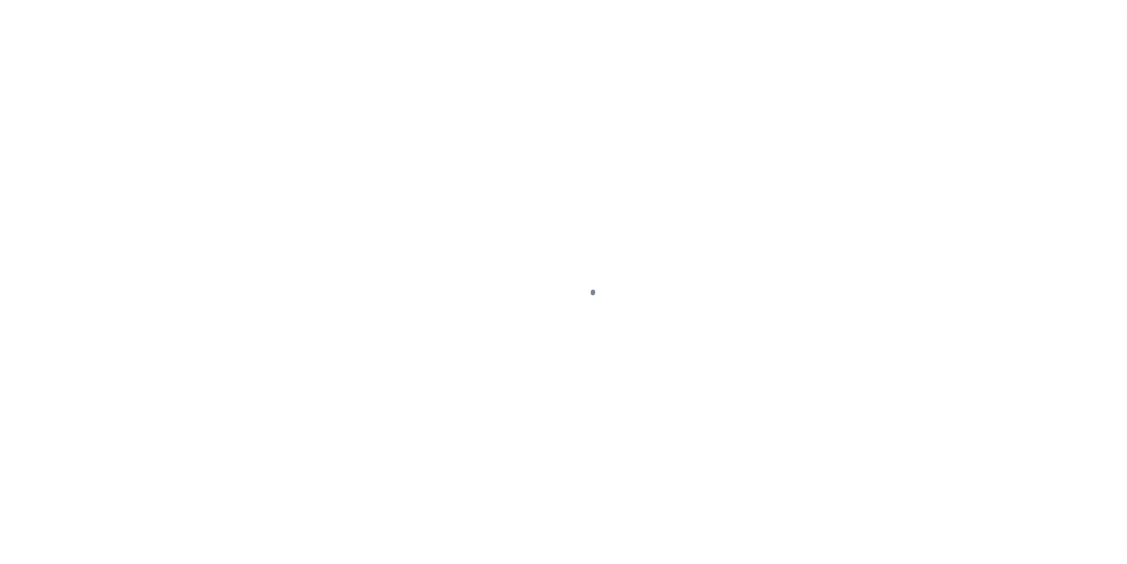
select select "DUE"
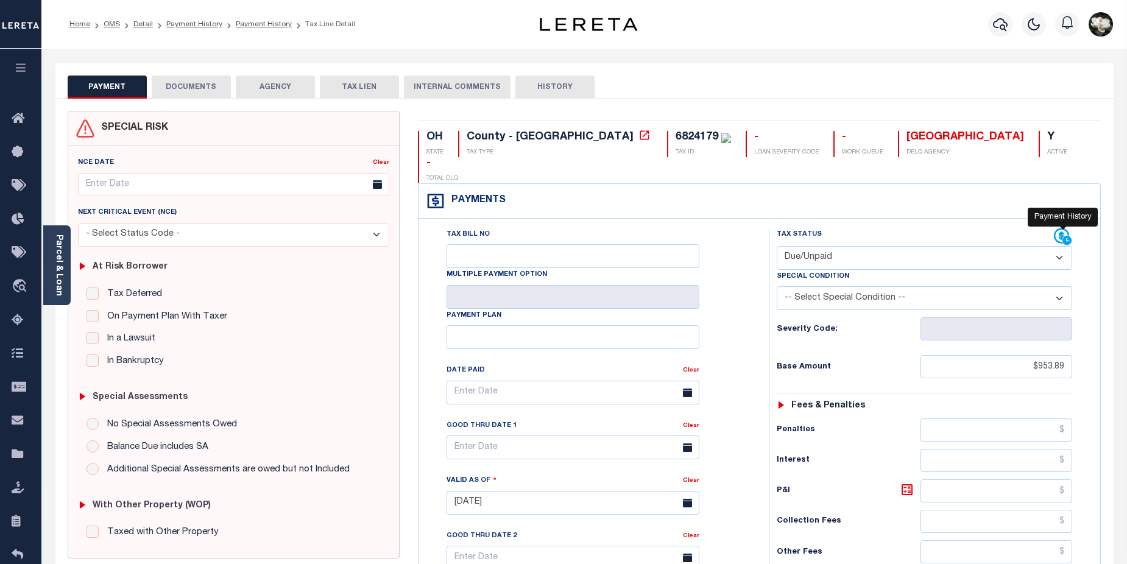
click at [1065, 228] on icon at bounding box center [1063, 237] width 18 height 18
